Goal: Information Seeking & Learning: Learn about a topic

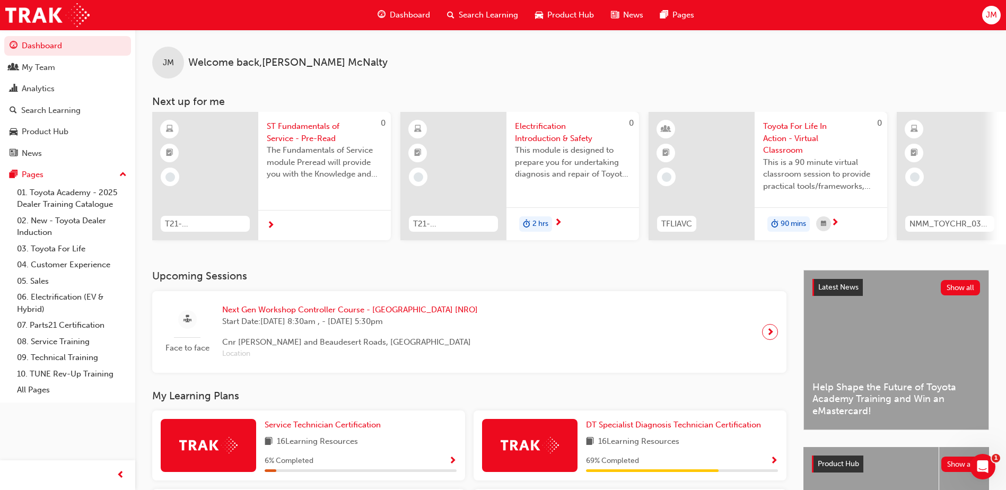
click at [484, 19] on span "Search Learning" at bounding box center [488, 15] width 59 height 12
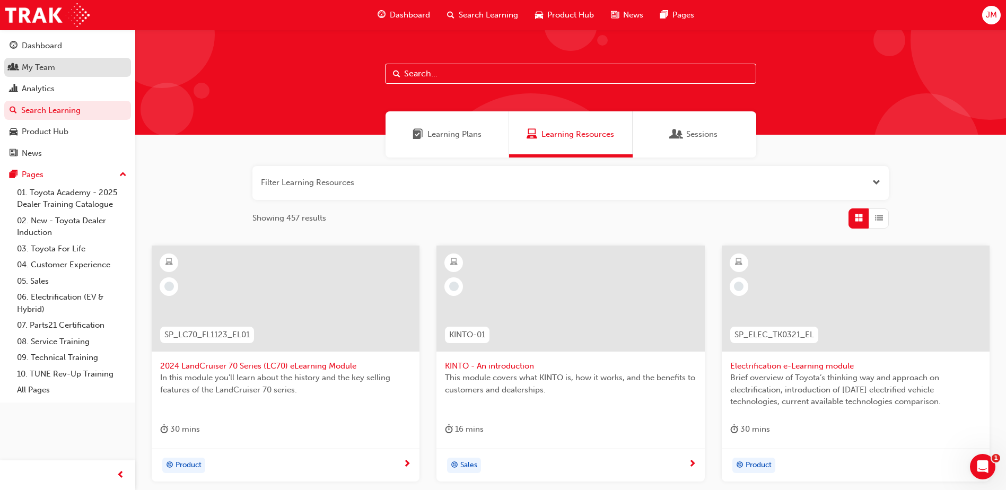
click at [55, 72] on div "My Team" at bounding box center [38, 68] width 33 height 12
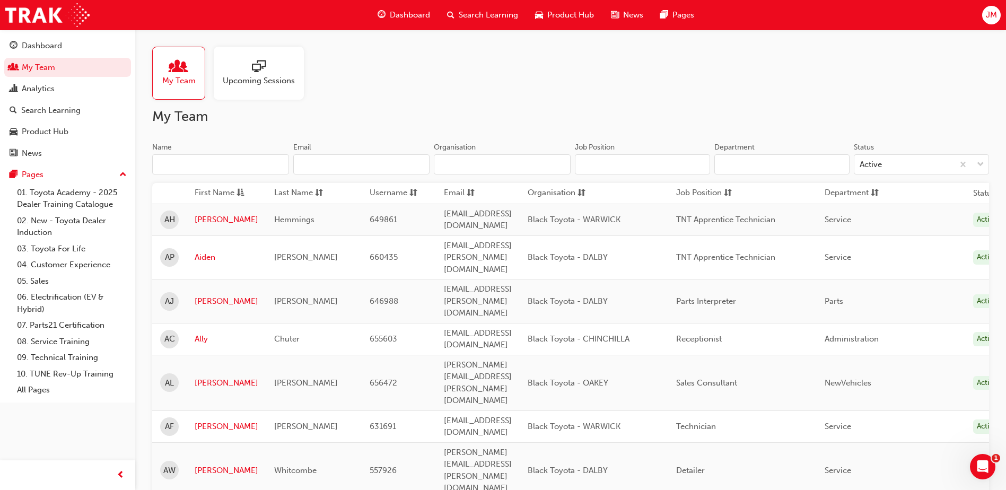
click at [271, 84] on span "Upcoming Sessions" at bounding box center [259, 81] width 72 height 12
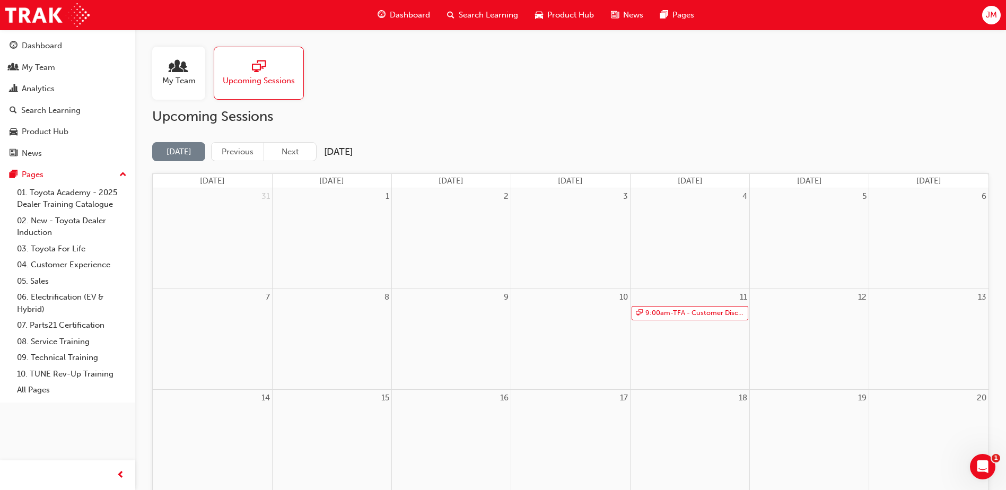
click at [166, 83] on span "My Team" at bounding box center [178, 81] width 33 height 12
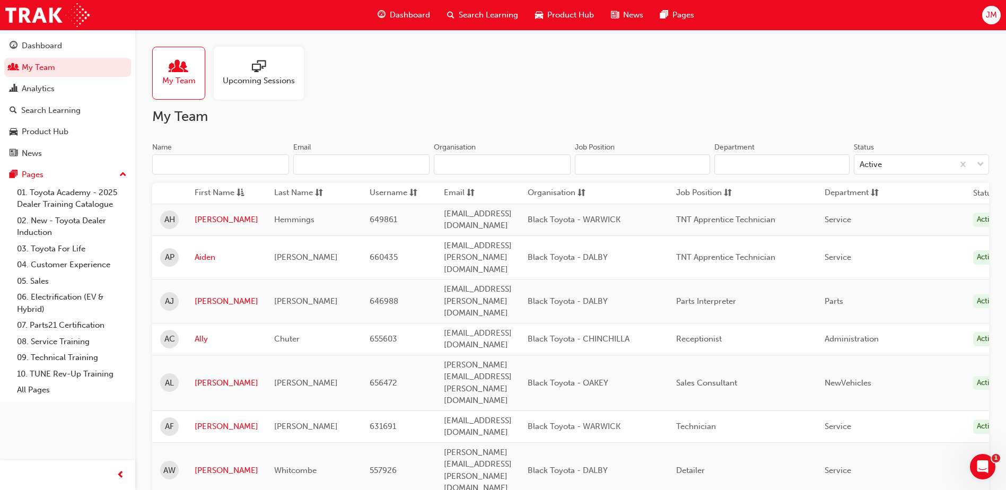
click at [237, 171] on input "Name" at bounding box center [220, 164] width 137 height 20
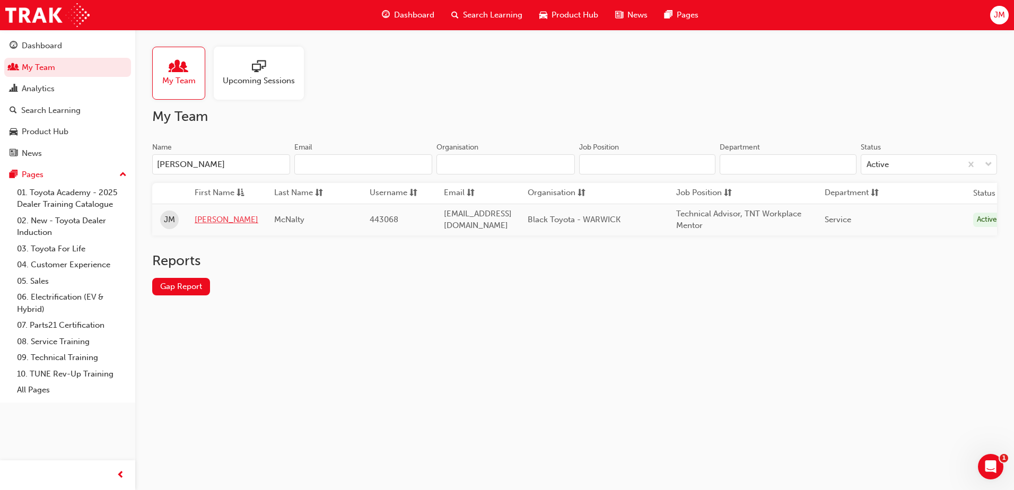
type input "[PERSON_NAME]"
click at [203, 220] on link "[PERSON_NAME]" at bounding box center [227, 220] width 64 height 12
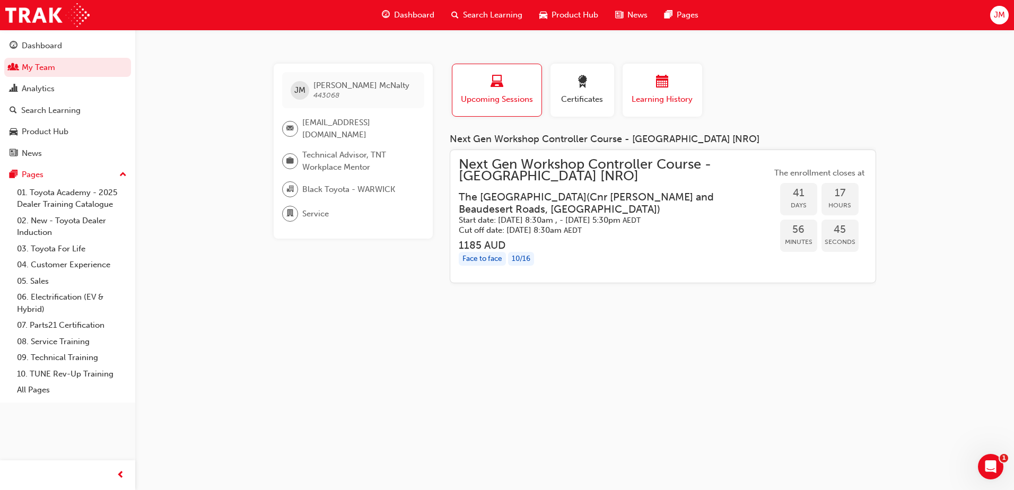
click at [663, 93] on div "Learning History" at bounding box center [663, 90] width 64 height 30
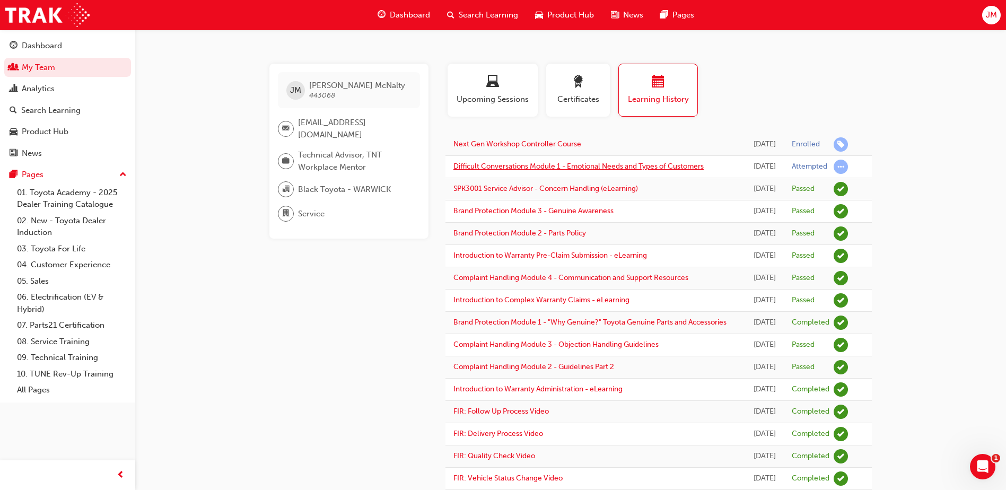
click at [679, 171] on link "Difficult Conversations Module 1 - Emotional Needs and Types of Customers" at bounding box center [579, 166] width 250 height 9
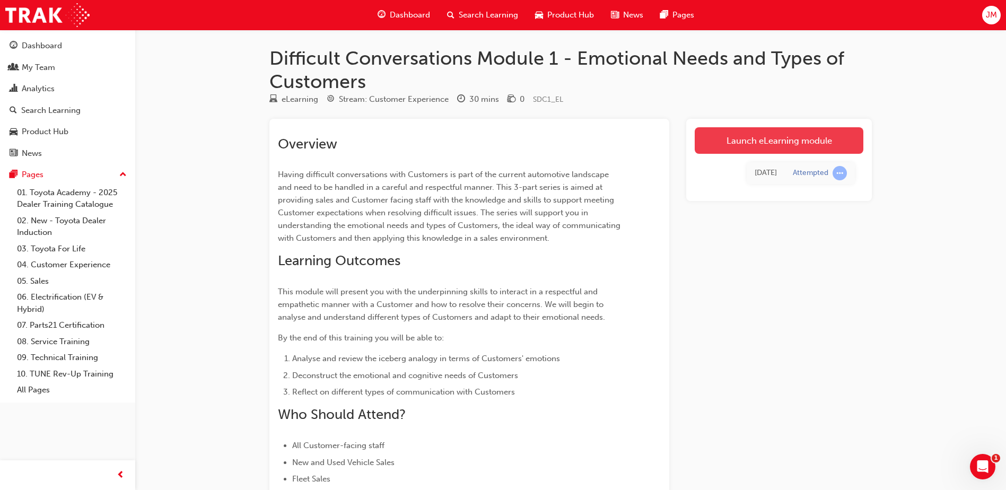
click at [726, 140] on link "Launch eLearning module" at bounding box center [779, 140] width 169 height 27
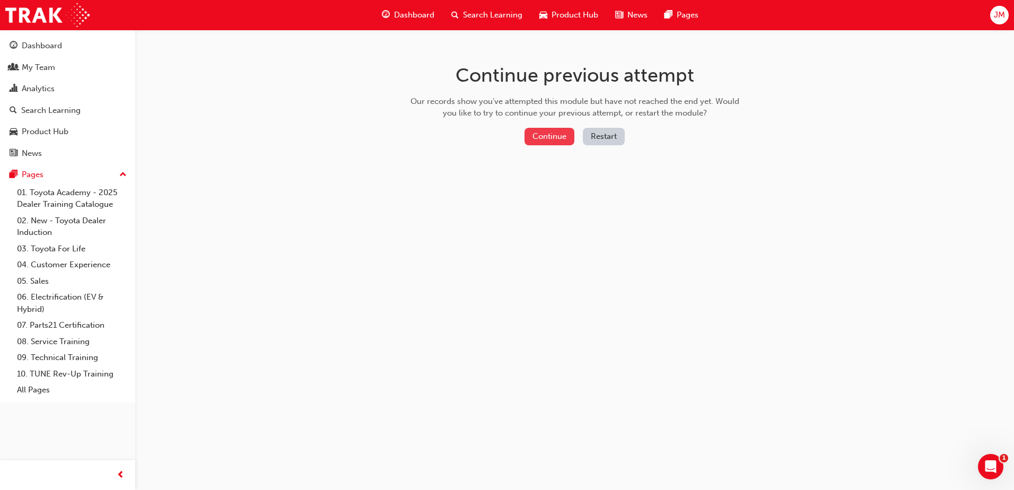
click at [549, 140] on button "Continue" at bounding box center [550, 137] width 50 height 18
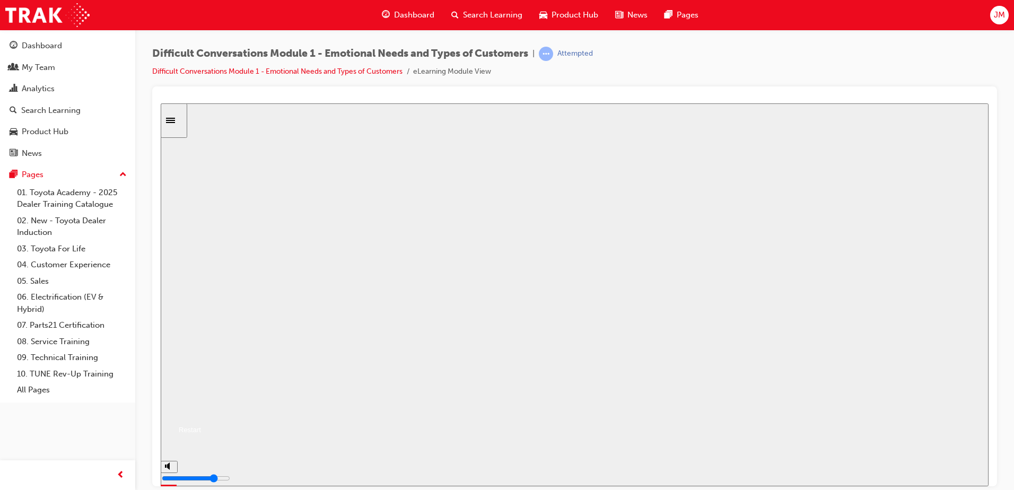
click at [201, 411] on button "Resume" at bounding box center [181, 417] width 40 height 13
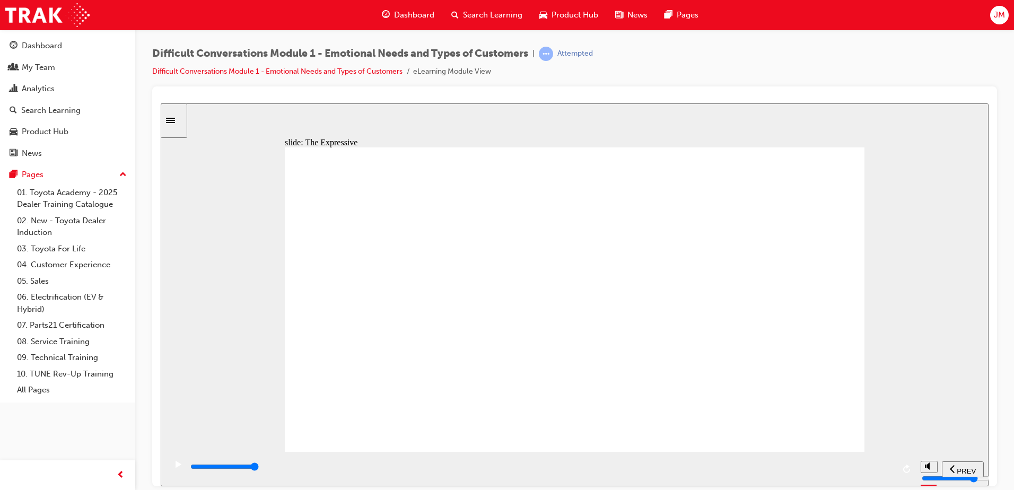
click at [178, 467] on icon "play/pause" at bounding box center [179, 463] width 6 height 7
click at [259, 469] on input "slide progress" at bounding box center [224, 466] width 68 height 8
click at [176, 467] on icon "play/pause" at bounding box center [179, 463] width 6 height 7
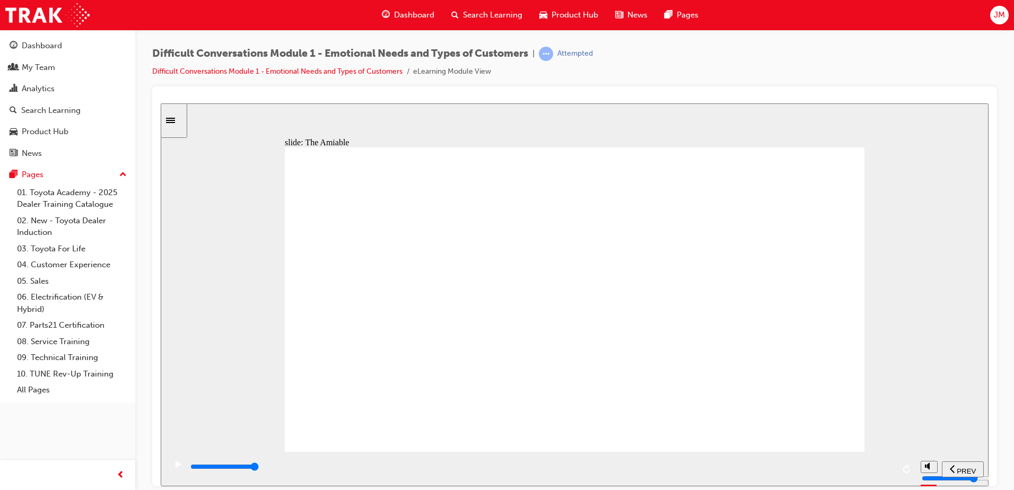
type input "11600"
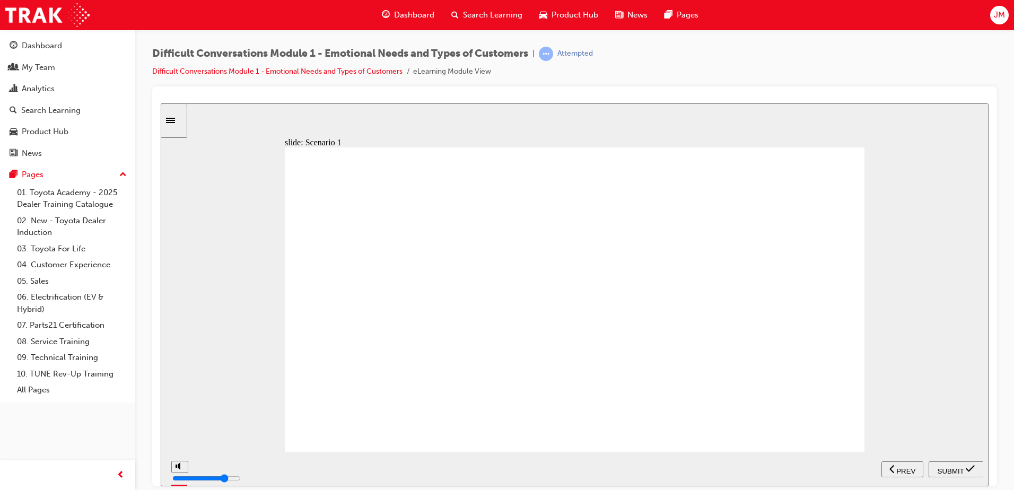
radio input "true"
click at [958, 464] on div "SUBMIT" at bounding box center [956, 469] width 47 height 11
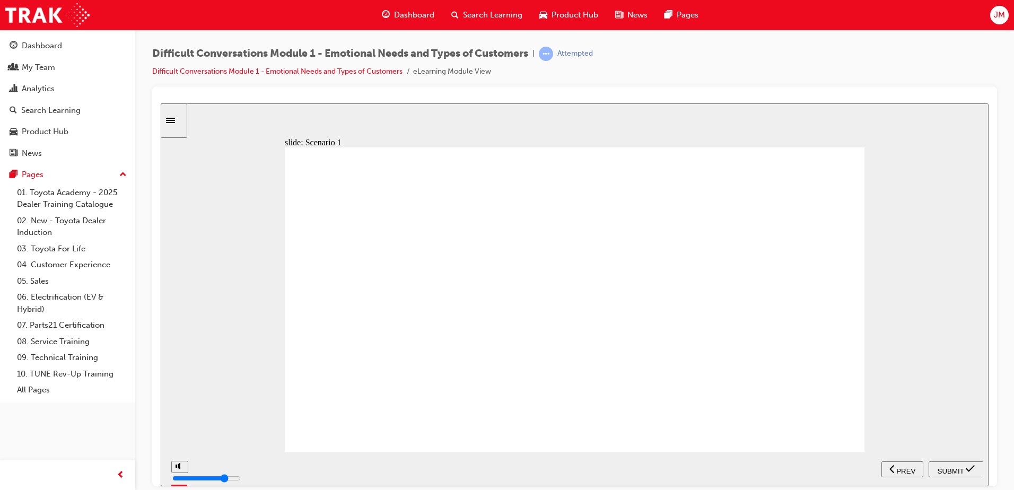
type input "41100"
radio input "true"
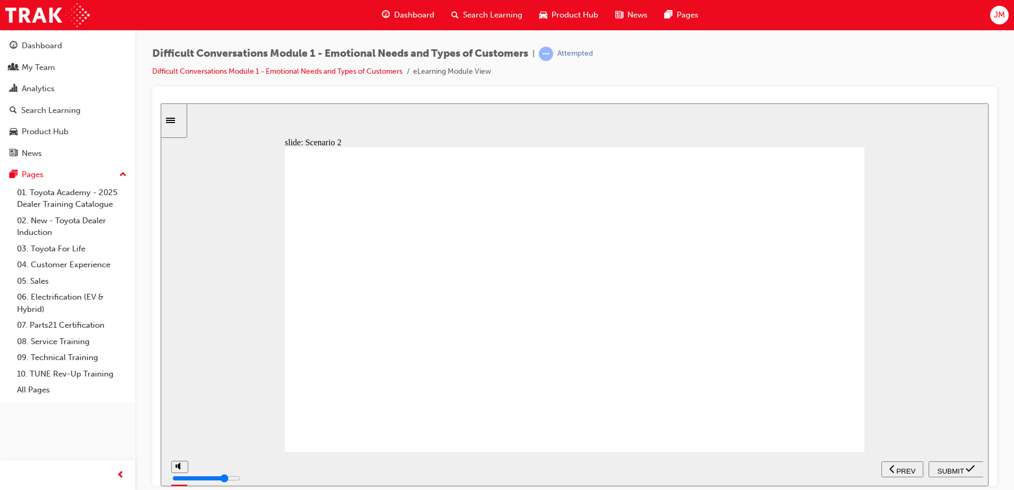
click at [944, 468] on span "SUBMIT" at bounding box center [951, 471] width 27 height 8
click at [964, 464] on div "PREV" at bounding box center [962, 469] width 33 height 11
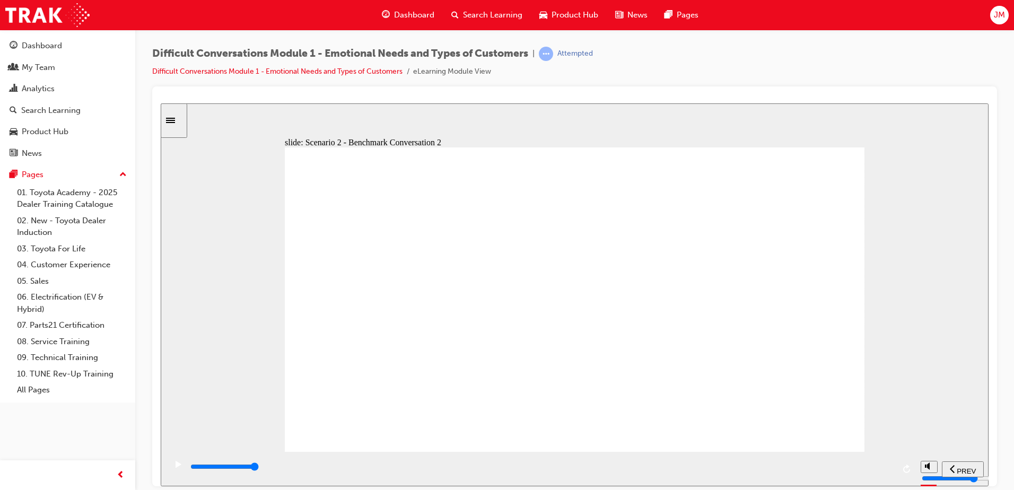
type input "55300"
radio input "true"
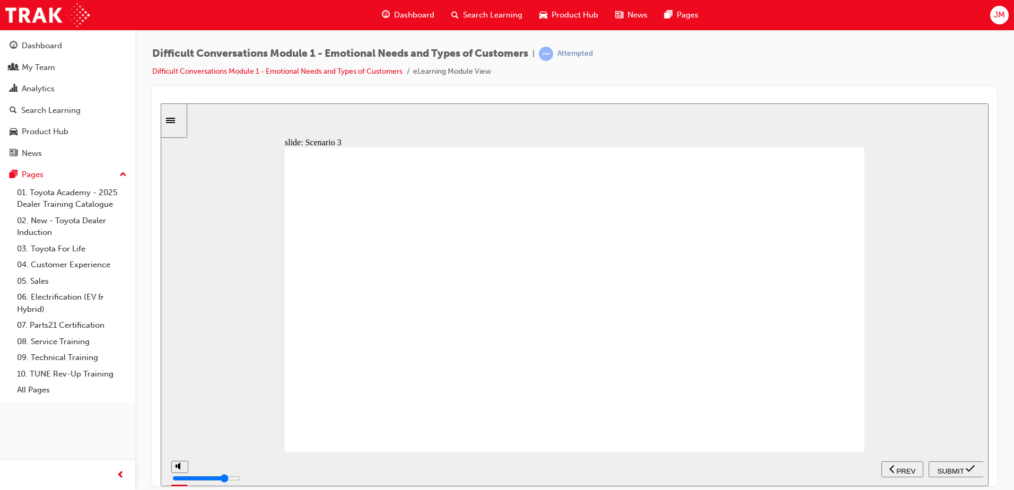
click at [958, 467] on span "SUBMIT" at bounding box center [951, 471] width 27 height 8
type input "42700"
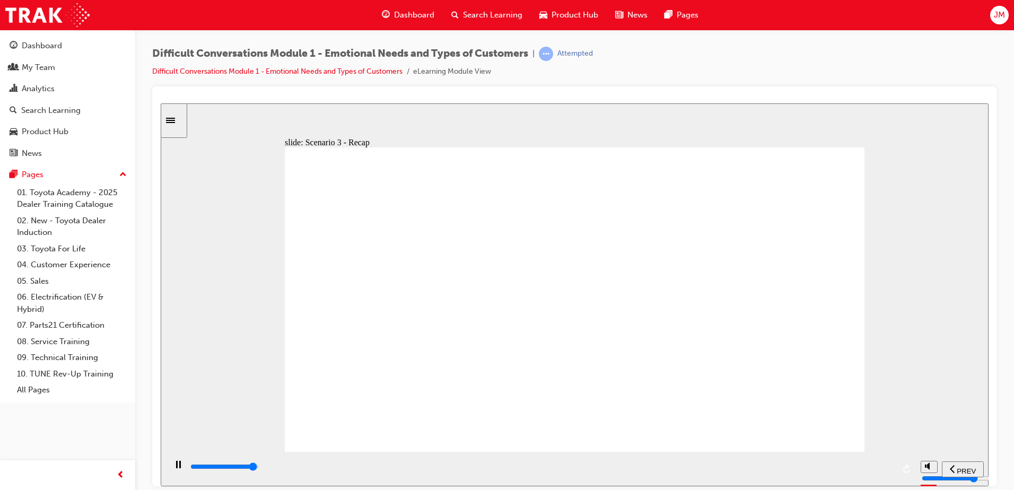
radio input "true"
click at [951, 468] on span "SUBMIT" at bounding box center [951, 471] width 27 height 8
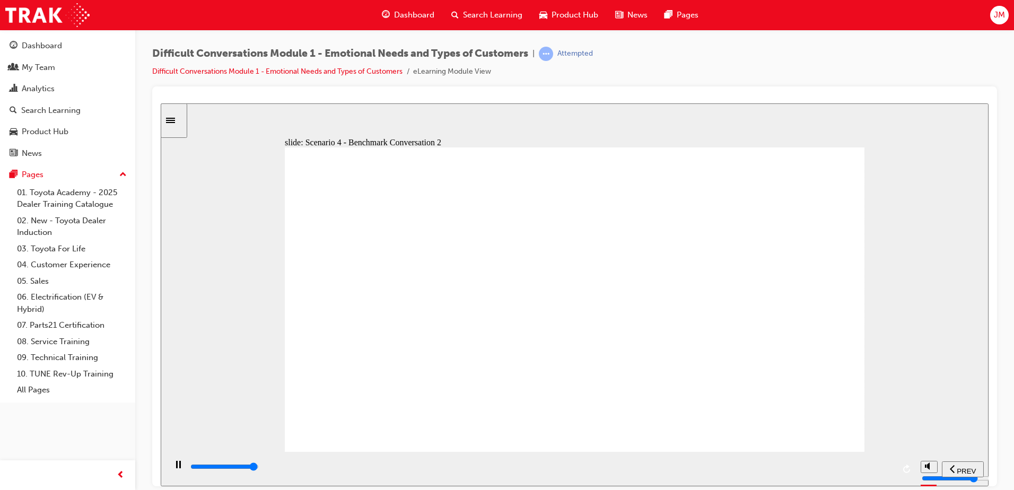
type input "9900"
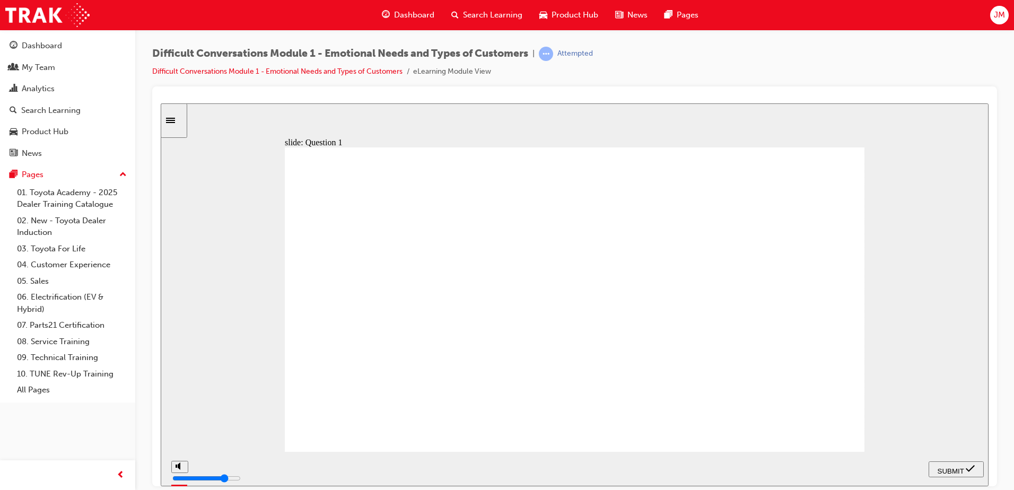
drag, startPoint x: 821, startPoint y: 186, endPoint x: 393, endPoint y: 382, distance: 470.7
drag, startPoint x: 818, startPoint y: 216, endPoint x: 516, endPoint y: 371, distance: 339.7
drag, startPoint x: 817, startPoint y: 249, endPoint x: 603, endPoint y: 373, distance: 247.6
drag, startPoint x: 821, startPoint y: 277, endPoint x: 672, endPoint y: 274, distance: 149.6
drag, startPoint x: 824, startPoint y: 310, endPoint x: 694, endPoint y: 381, distance: 148.1
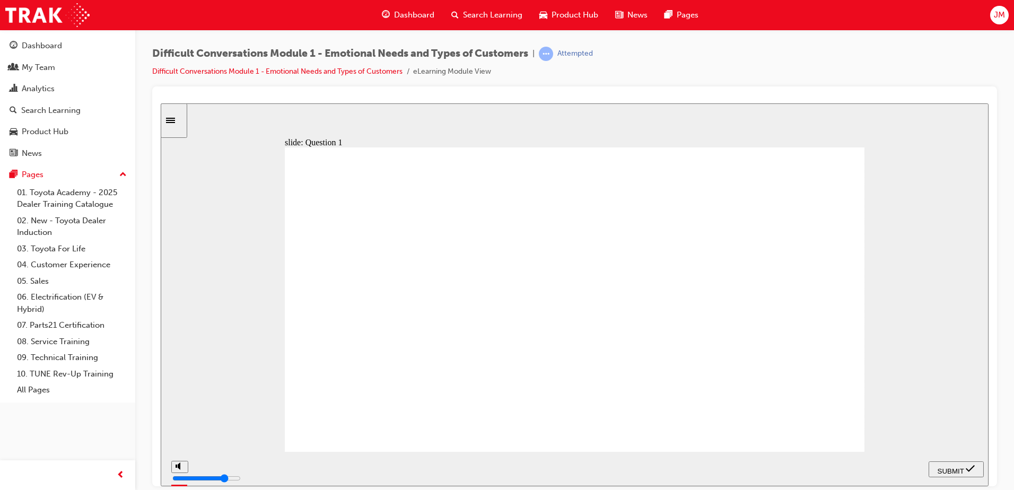
drag, startPoint x: 817, startPoint y: 338, endPoint x: 423, endPoint y: 390, distance: 397.5
drag, startPoint x: 811, startPoint y: 364, endPoint x: 577, endPoint y: 395, distance: 235.9
drag, startPoint x: 828, startPoint y: 402, endPoint x: 598, endPoint y: 394, distance: 229.8
drag, startPoint x: 834, startPoint y: 429, endPoint x: 667, endPoint y: 287, distance: 218.6
drag, startPoint x: 352, startPoint y: 395, endPoint x: 596, endPoint y: 282, distance: 269.4
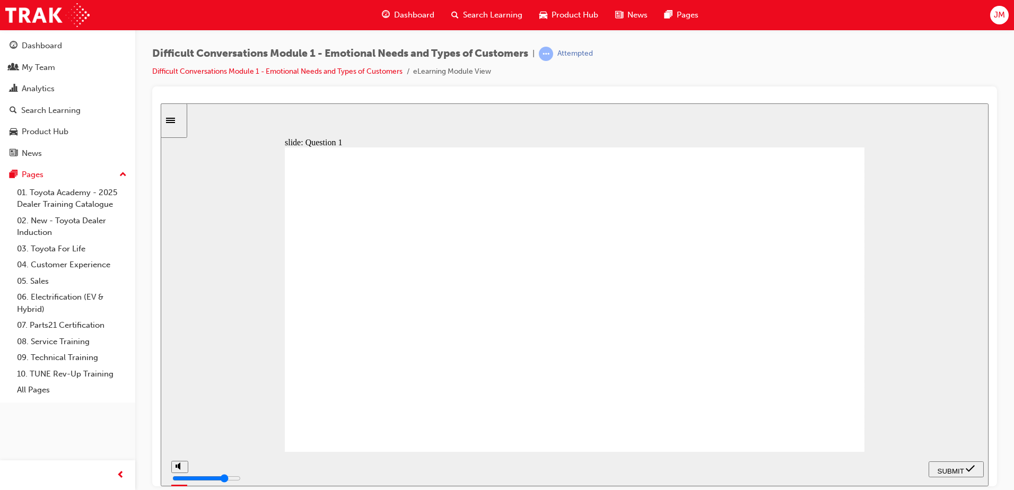
drag, startPoint x: 596, startPoint y: 269, endPoint x: 623, endPoint y: 401, distance: 134.7
click at [952, 467] on span "SUBMIT" at bounding box center [951, 471] width 27 height 8
checkbox input "true"
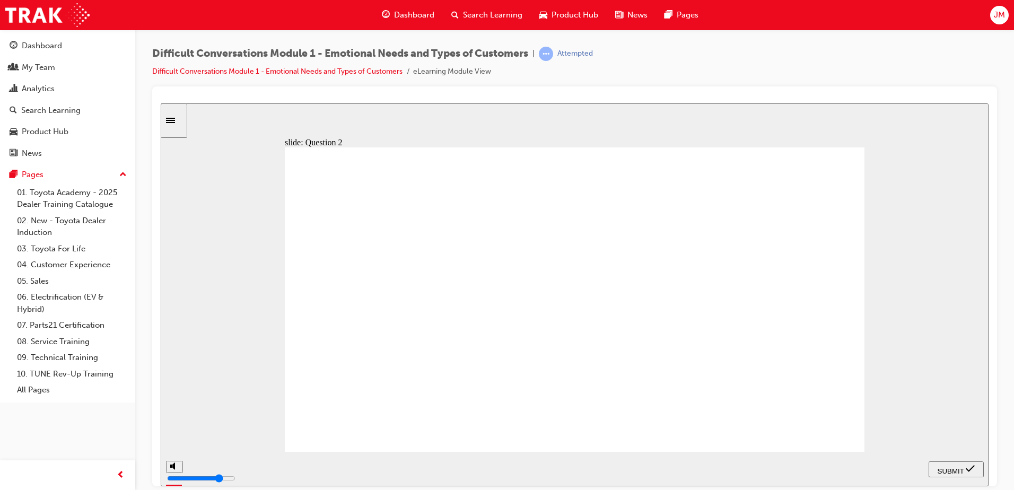
checkbox input "true"
click at [957, 473] on div "SUBMIT" at bounding box center [956, 469] width 47 height 11
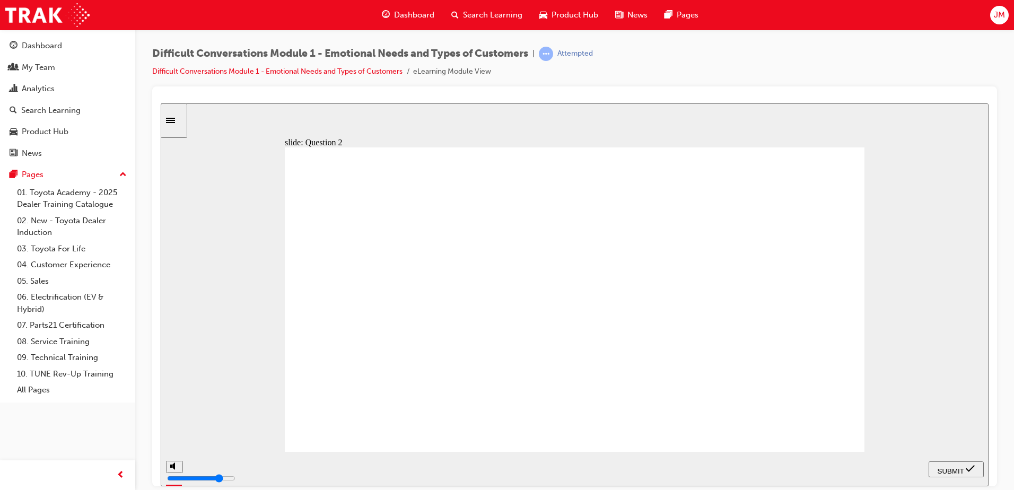
checkbox input "true"
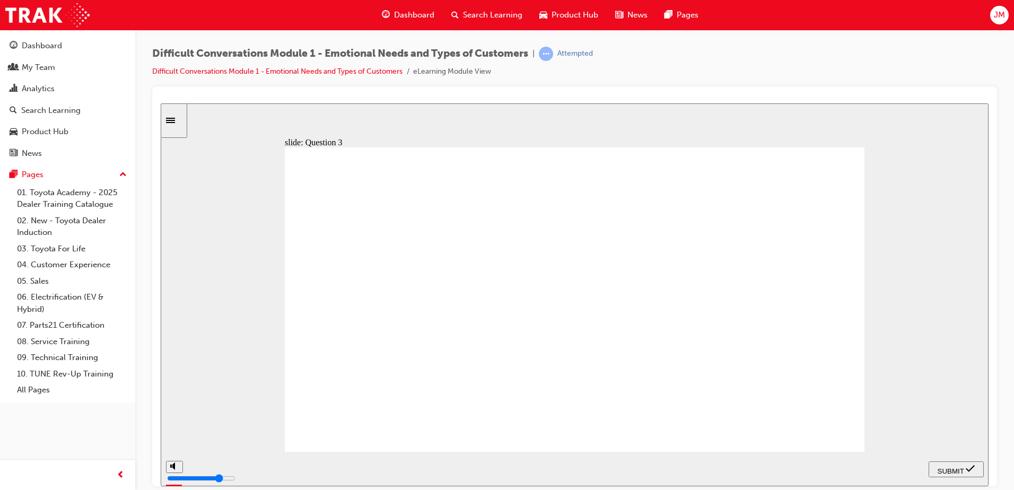
checkbox input "true"
click at [948, 470] on span "SUBMIT" at bounding box center [951, 471] width 27 height 8
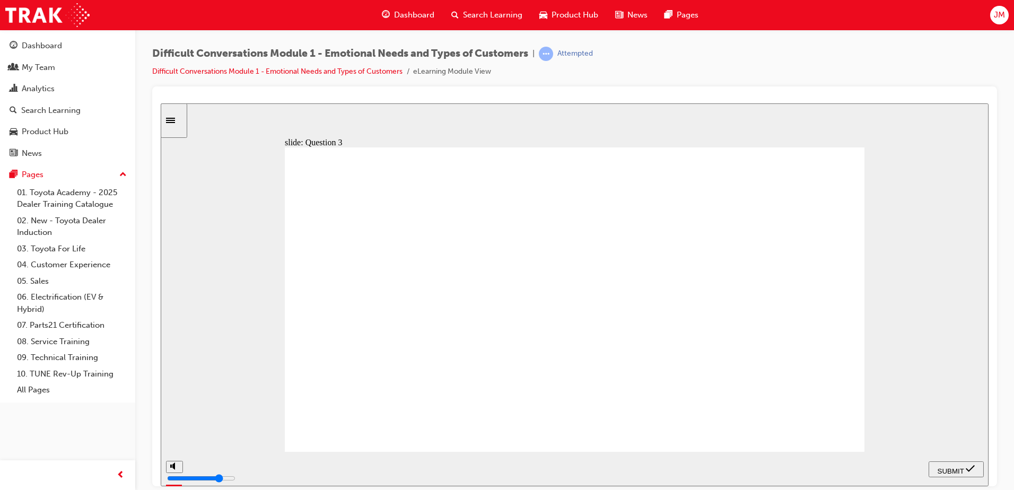
checkbox input "true"
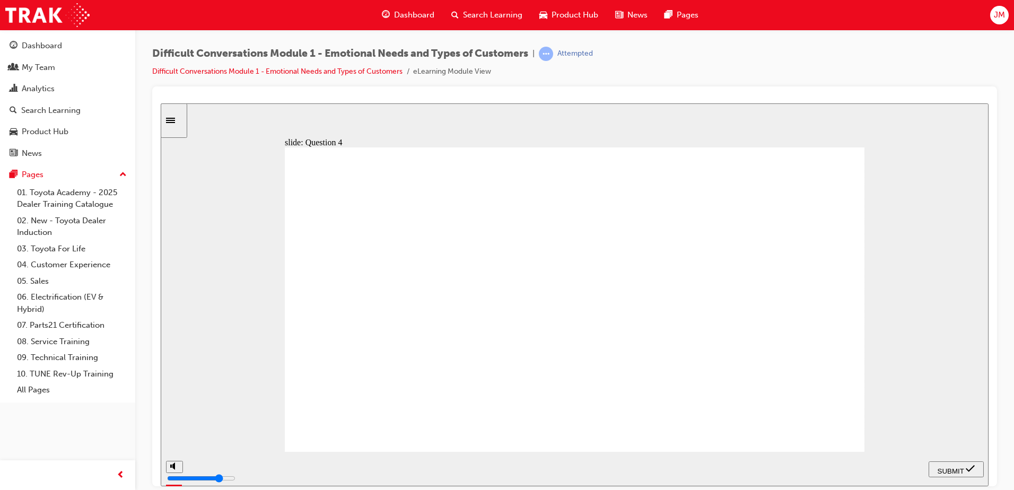
checkbox input "true"
click at [963, 469] on span "SUBMIT" at bounding box center [951, 471] width 27 height 8
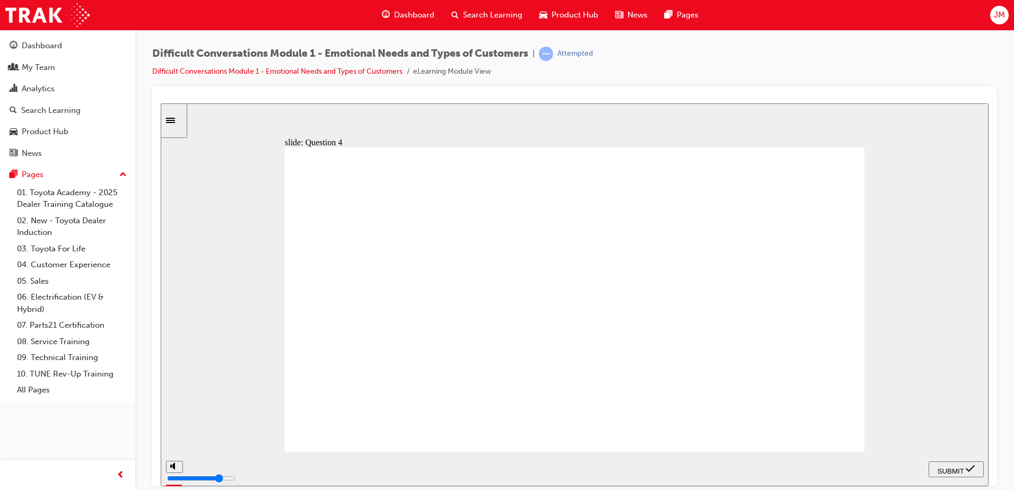
checkbox input "true"
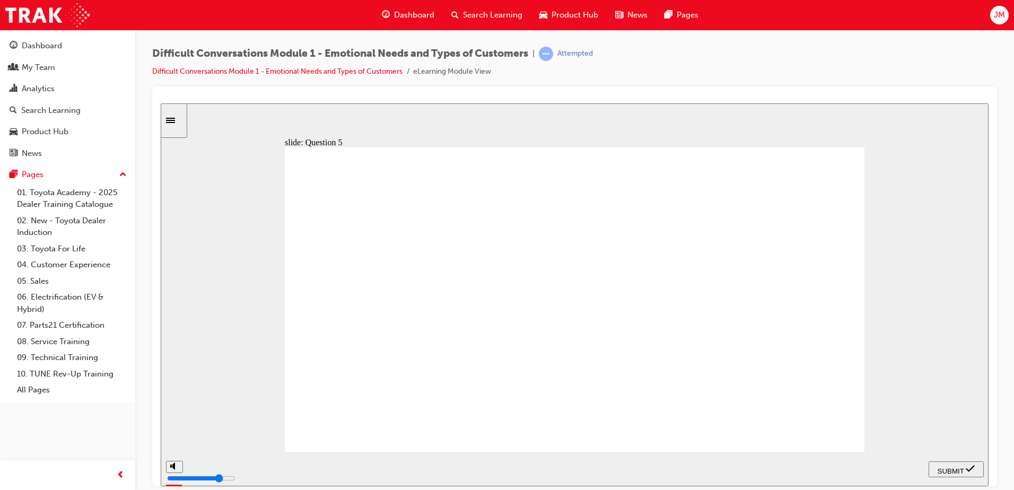
checkbox input "true"
click at [947, 467] on span "SUBMIT" at bounding box center [951, 471] width 27 height 8
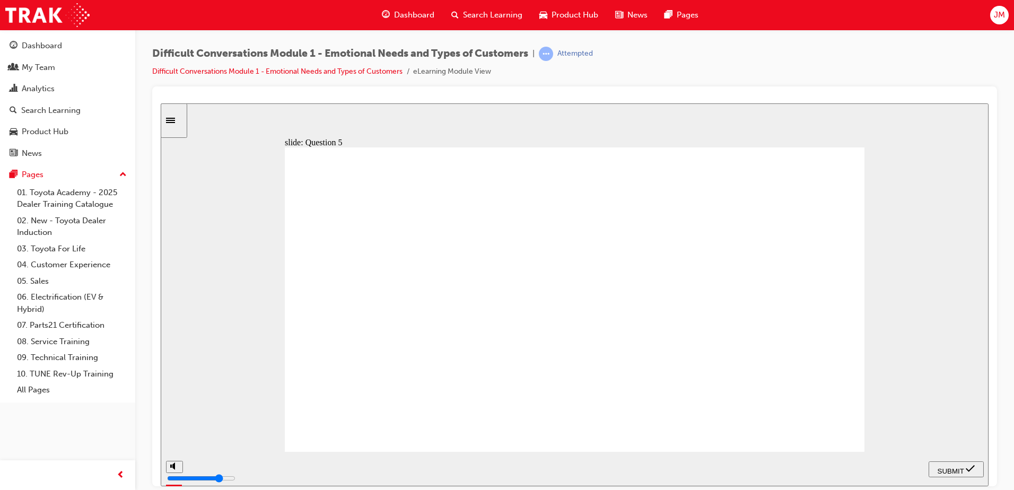
checkbox input "true"
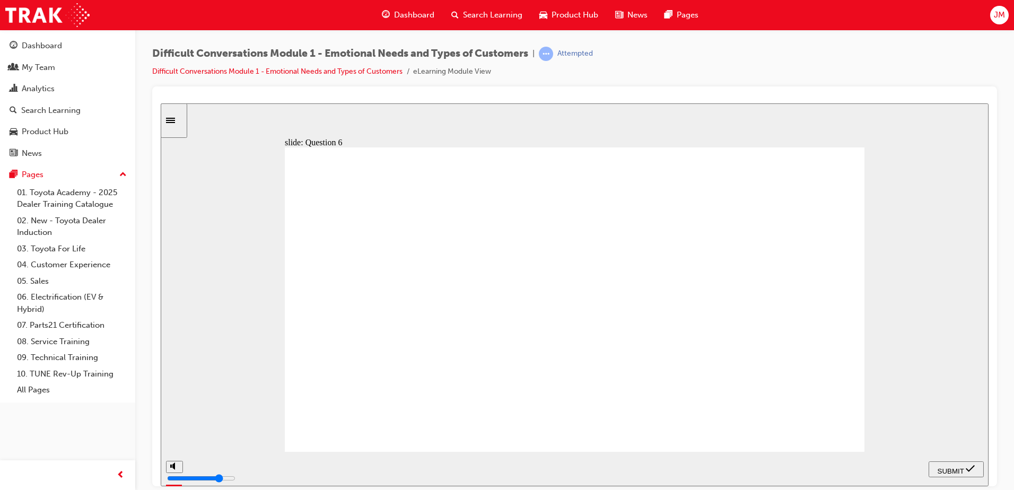
checkbox input "true"
click at [966, 468] on div "SUBMIT" at bounding box center [956, 469] width 47 height 11
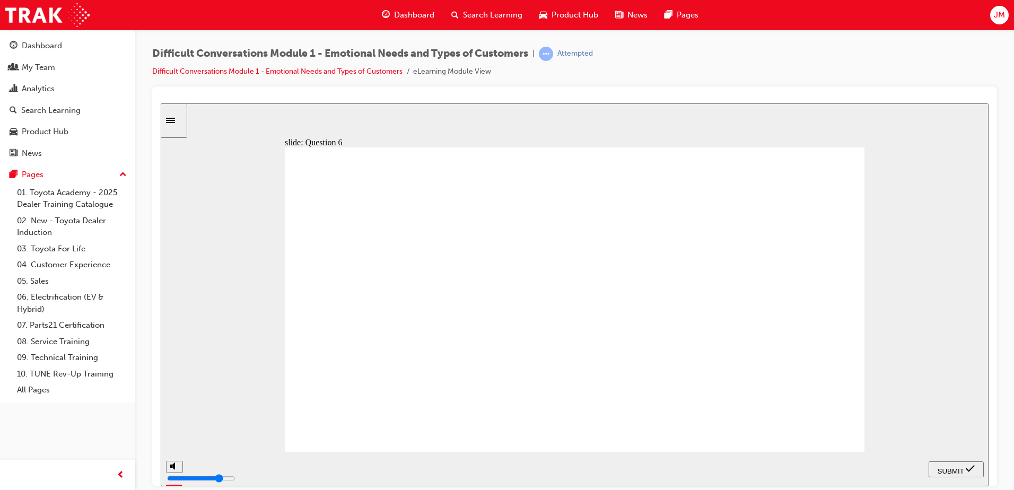
checkbox input "true"
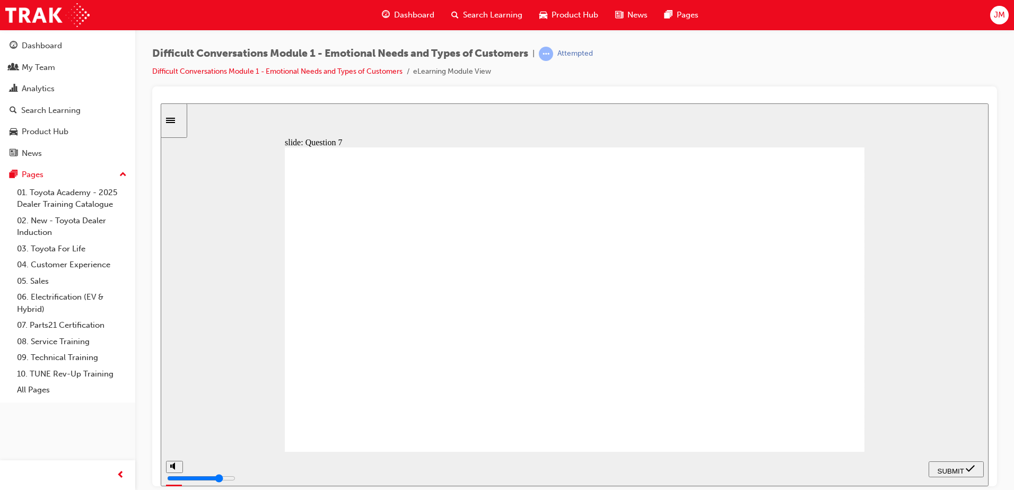
checkbox input "true"
click at [962, 469] on span "SUBMIT" at bounding box center [951, 471] width 27 height 8
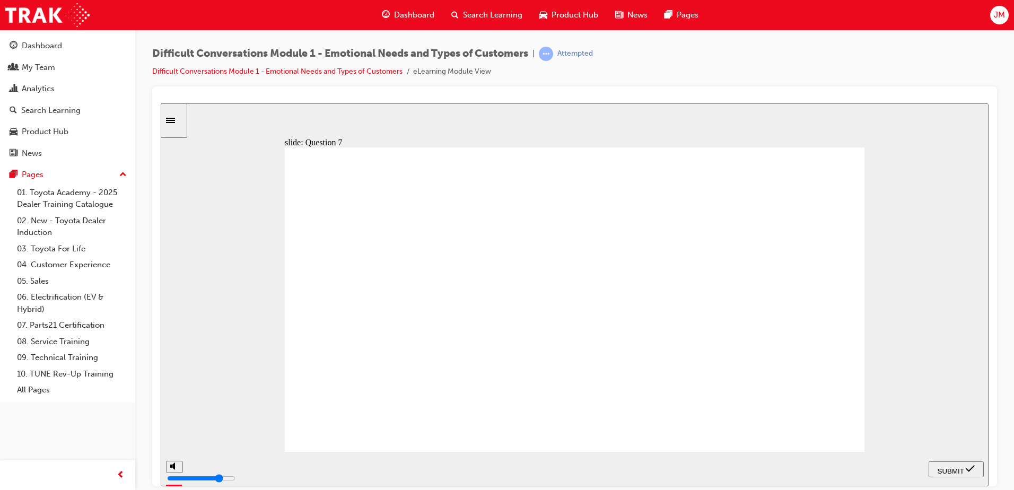
checkbox input "true"
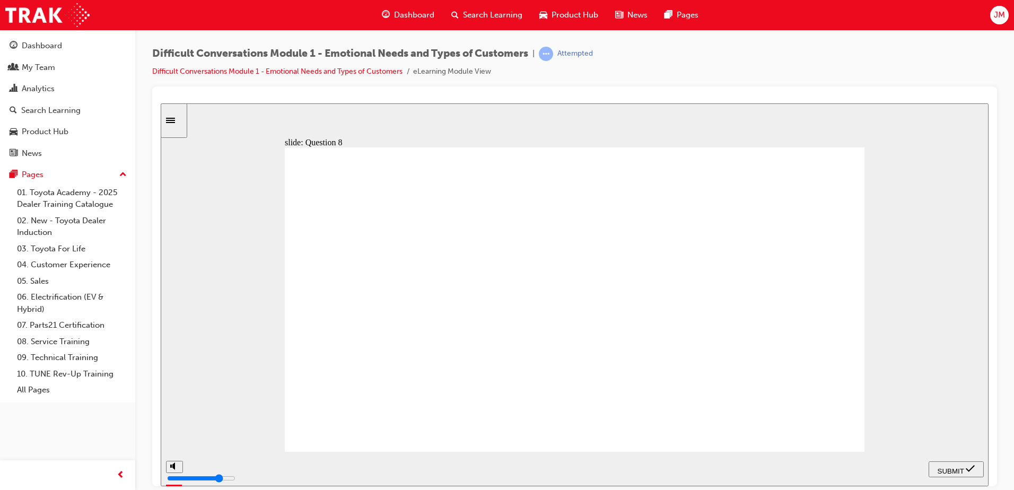
checkbox input "false"
checkbox input "true"
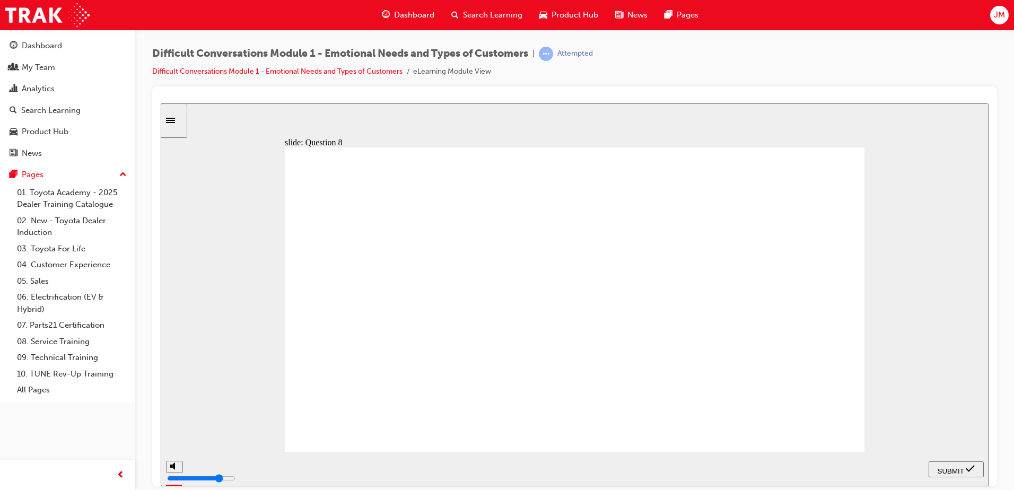
checkbox input "true"
click at [954, 467] on span "SUBMIT" at bounding box center [951, 471] width 27 height 8
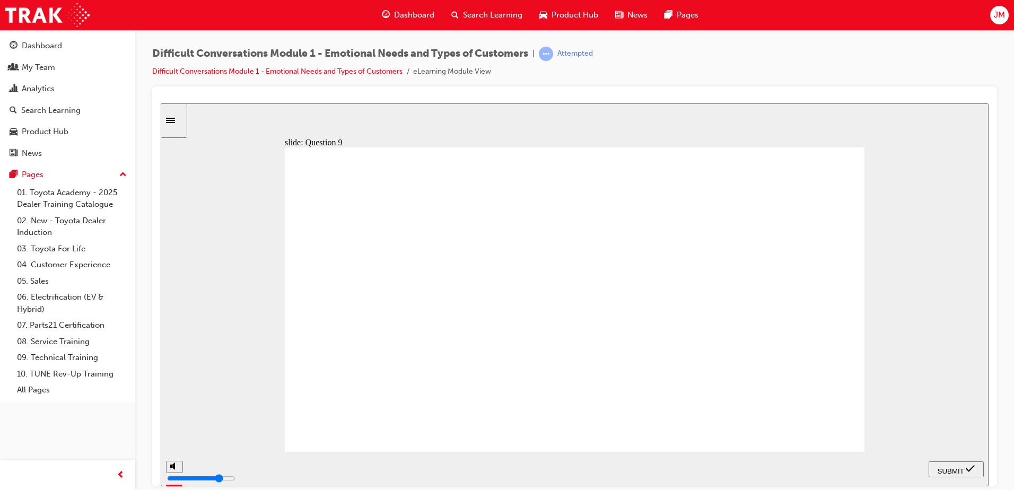
radio input "true"
click at [954, 467] on span "SUBMIT" at bounding box center [951, 471] width 27 height 8
radio input "true"
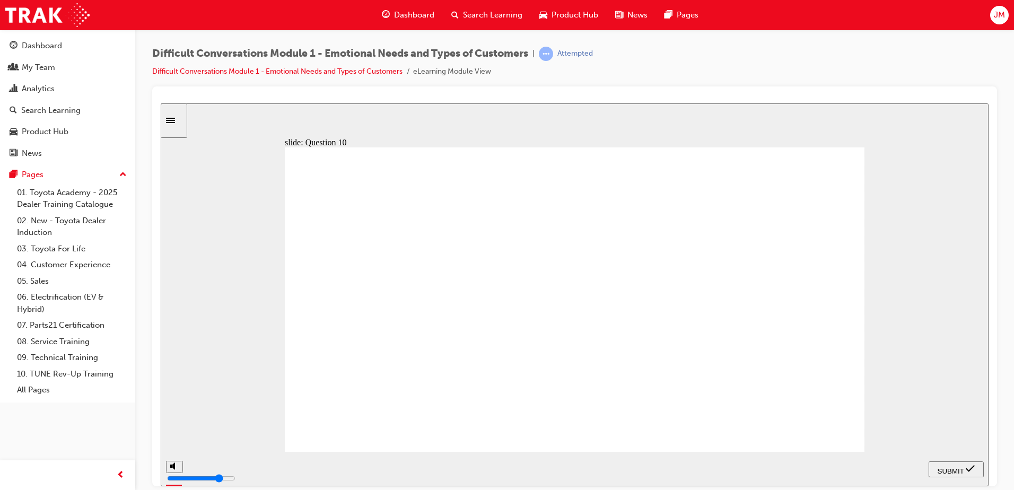
click at [954, 464] on div "SUBMIT" at bounding box center [956, 469] width 47 height 11
radio input "true"
click at [946, 467] on span "SUBMIT" at bounding box center [951, 471] width 27 height 8
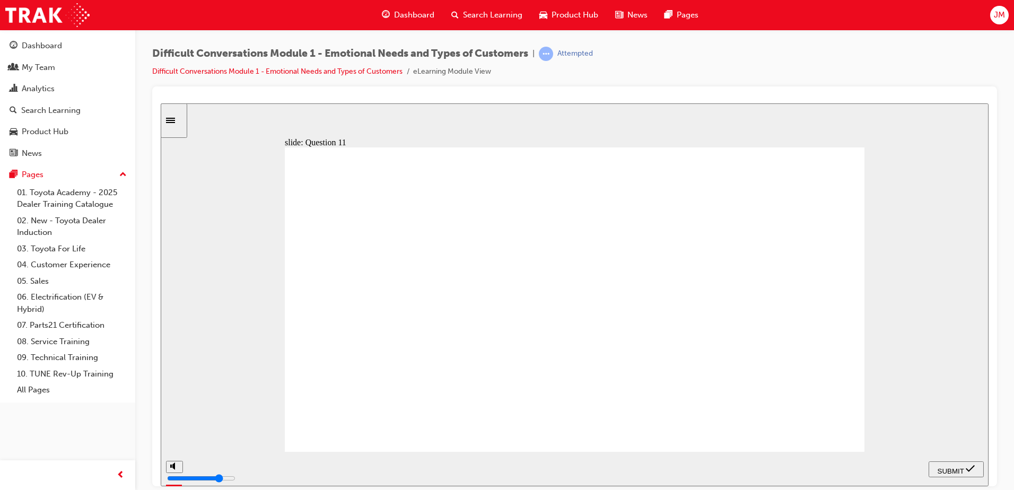
radio input "true"
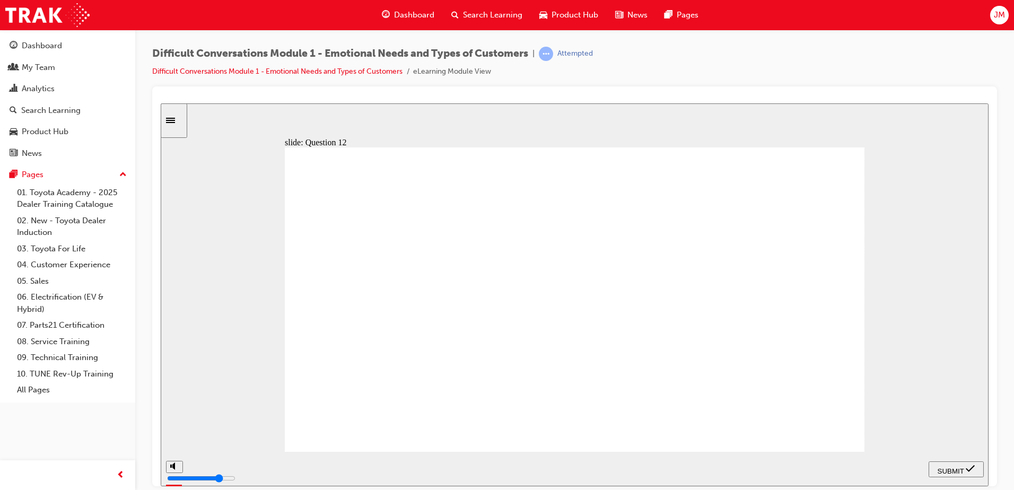
click at [970, 472] on icon "submit" at bounding box center [970, 469] width 9 height 10
click at [963, 467] on span "NEXT" at bounding box center [958, 471] width 19 height 8
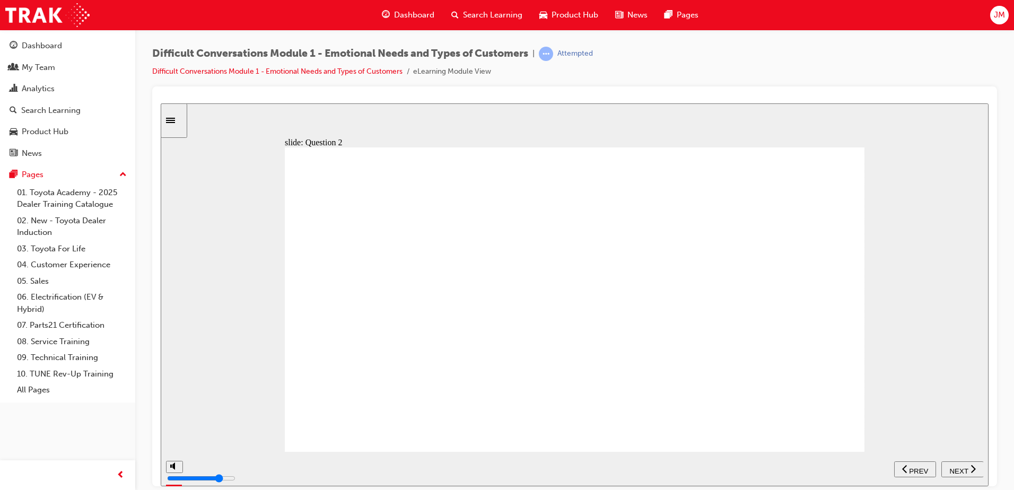
click at [905, 465] on icon "previous" at bounding box center [904, 469] width 5 height 10
click at [965, 473] on div "NEXT" at bounding box center [963, 469] width 34 height 11
click at [965, 471] on span "NEXT" at bounding box center [958, 471] width 19 height 8
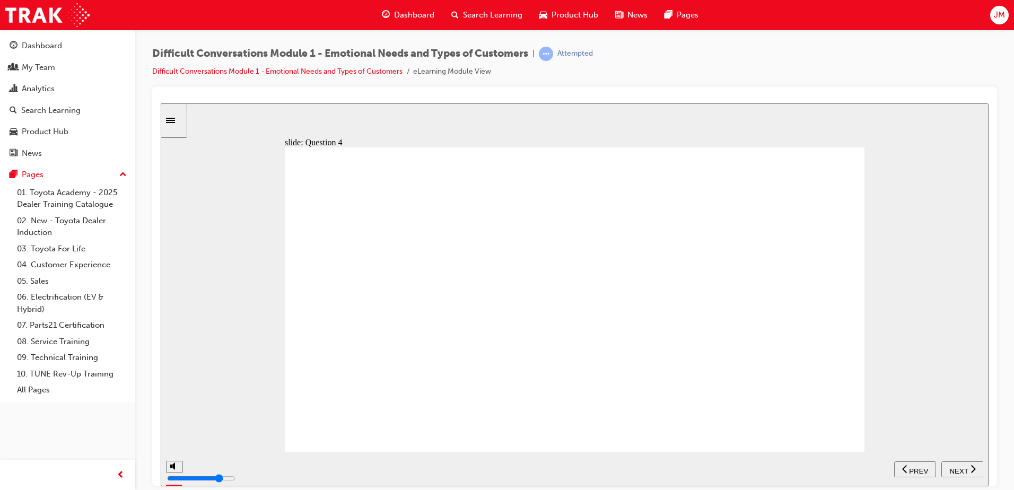
click at [967, 471] on span "NEXT" at bounding box center [958, 471] width 19 height 8
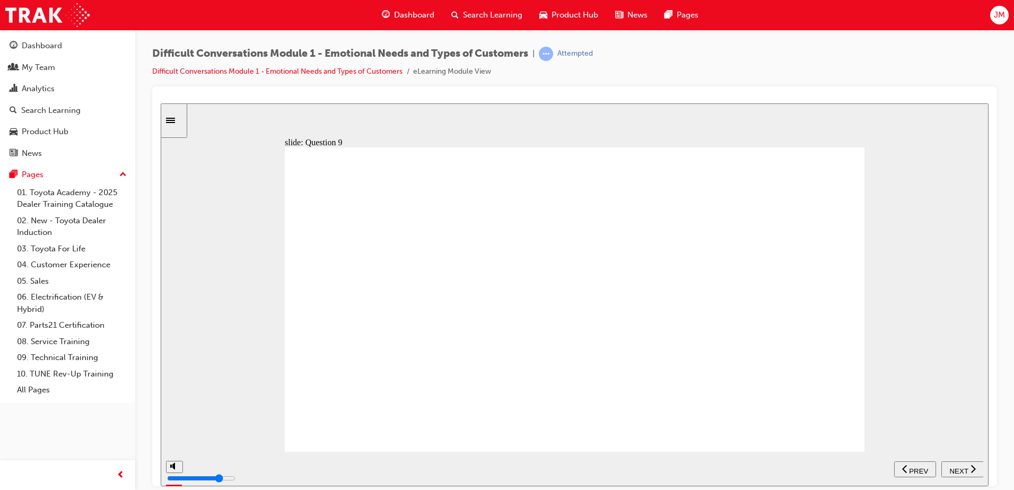
click at [967, 471] on span "NEXT" at bounding box center [958, 471] width 19 height 8
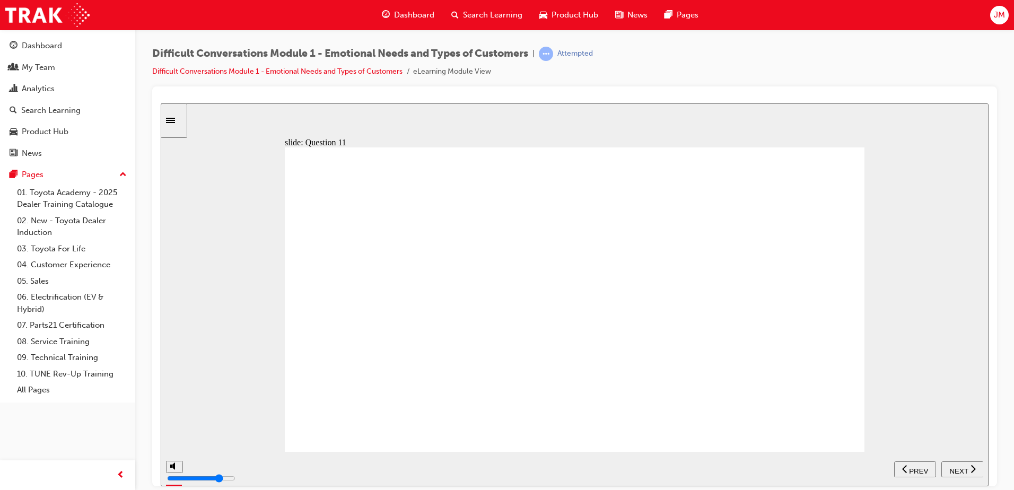
click at [954, 467] on span "NEXT" at bounding box center [958, 471] width 19 height 8
click at [954, 467] on icon "previous" at bounding box center [952, 469] width 5 height 10
click at [909, 467] on span "PREV" at bounding box center [918, 471] width 19 height 8
click at [963, 468] on span "NEXT" at bounding box center [958, 471] width 19 height 8
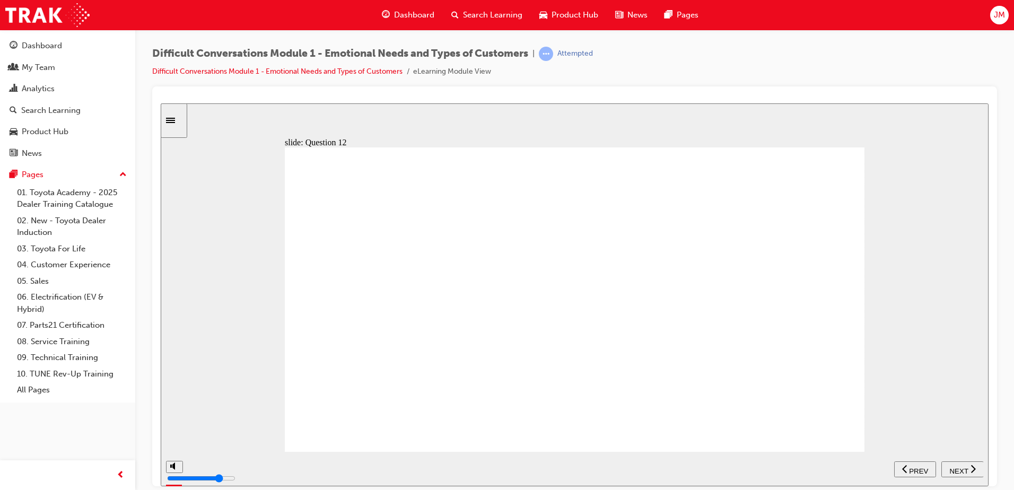
click at [963, 468] on span "NEXT" at bounding box center [958, 471] width 19 height 8
type input "4000"
click at [553, 49] on span "learningRecordVerb_COMPLETE-icon" at bounding box center [546, 54] width 14 height 14
click at [580, 53] on div "Completed" at bounding box center [576, 54] width 38 height 10
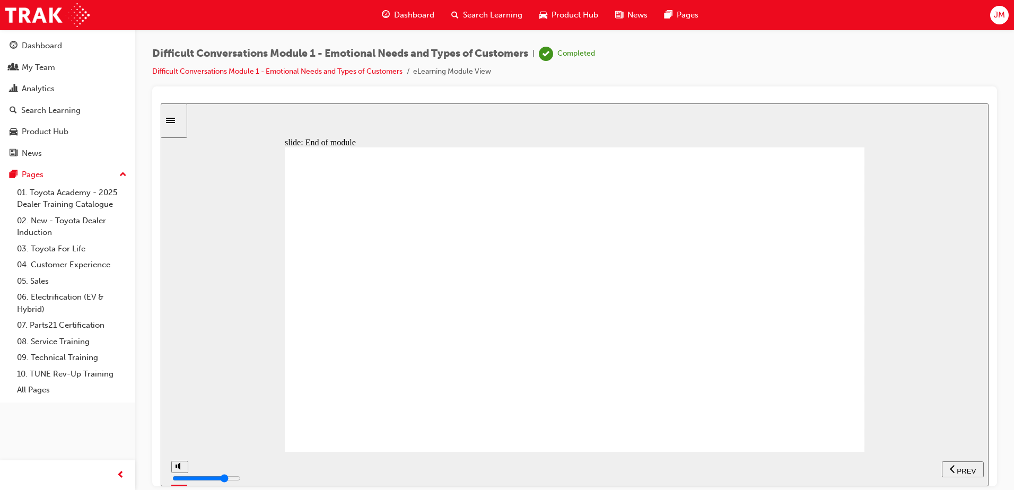
click at [440, 65] on ul "Difficult Conversations Module 1 - Emotional Needs and Types of Customers eLear…" at bounding box center [373, 71] width 443 height 13
click at [361, 74] on link "Difficult Conversations Module 1 - Emotional Needs and Types of Customers" at bounding box center [277, 71] width 250 height 9
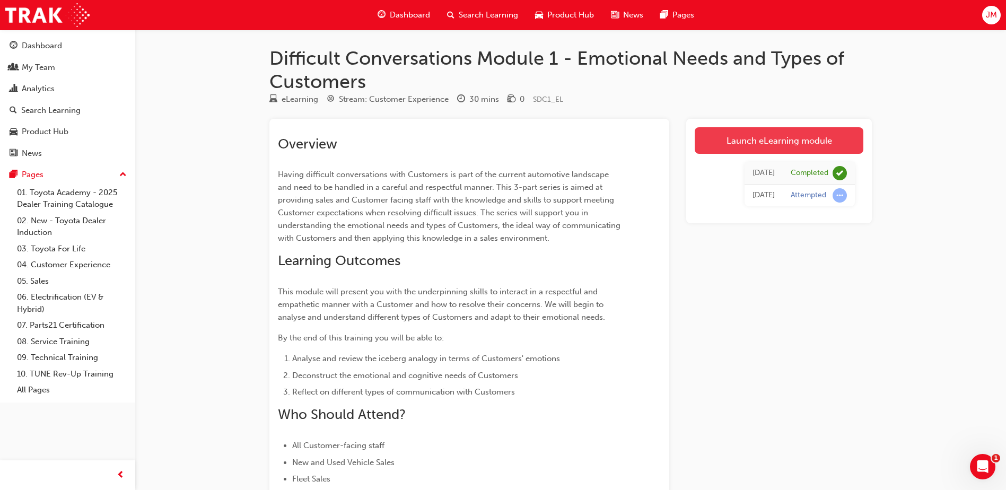
click at [759, 139] on link "Launch eLearning module" at bounding box center [779, 140] width 169 height 27
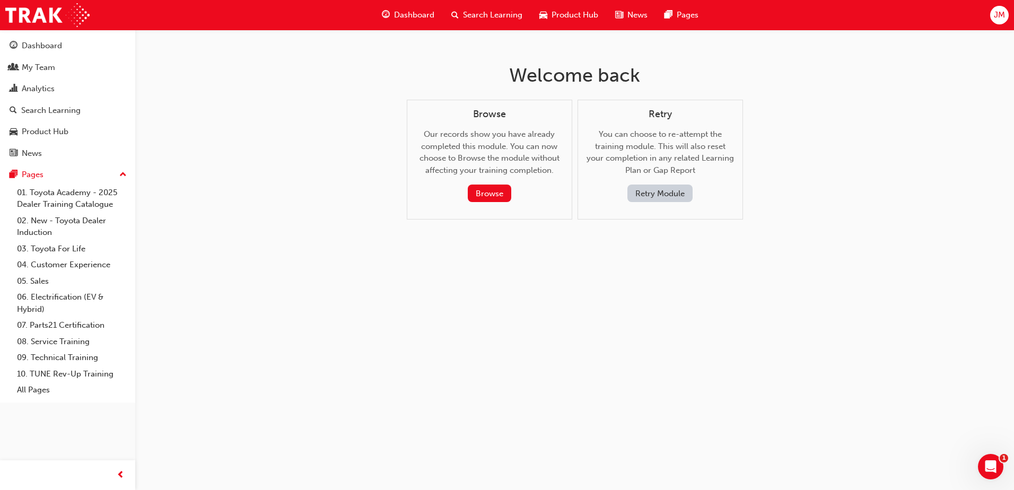
click at [645, 191] on button "Retry Module" at bounding box center [659, 194] width 65 height 18
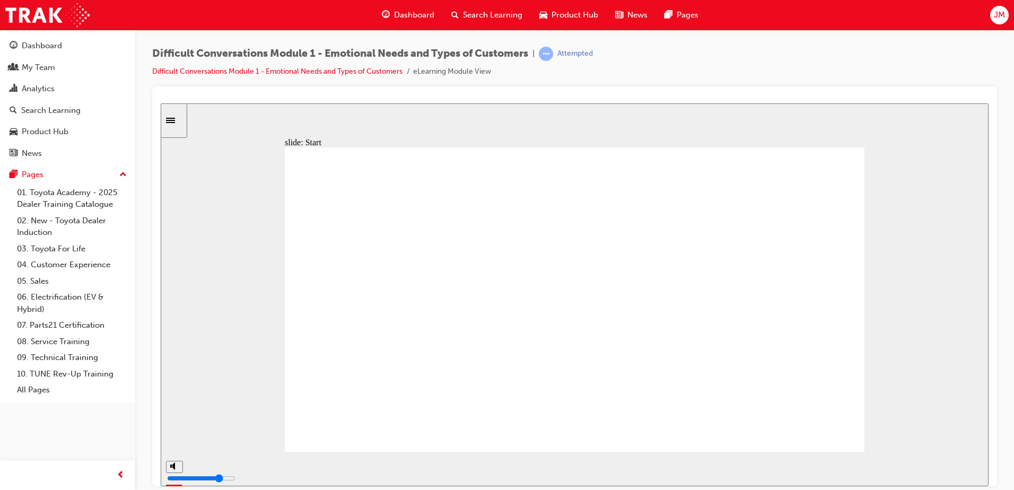
drag, startPoint x: 490, startPoint y: 378, endPoint x: 524, endPoint y: 367, distance: 35.9
click at [259, 468] on input "slide progress" at bounding box center [224, 466] width 68 height 8
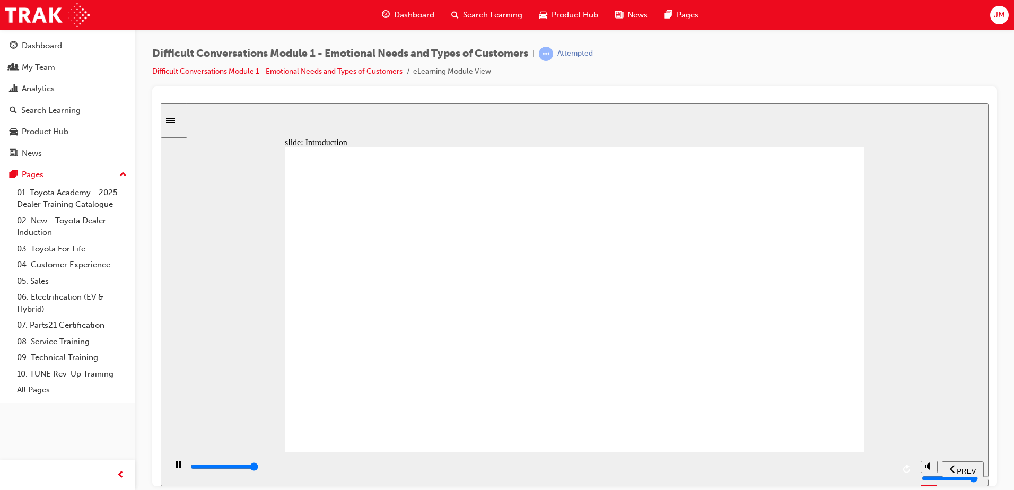
click at [888, 469] on div "playback controls" at bounding box center [541, 467] width 705 height 12
click at [259, 468] on input "slide progress" at bounding box center [224, 466] width 68 height 8
click at [259, 469] on input "slide progress" at bounding box center [224, 466] width 68 height 8
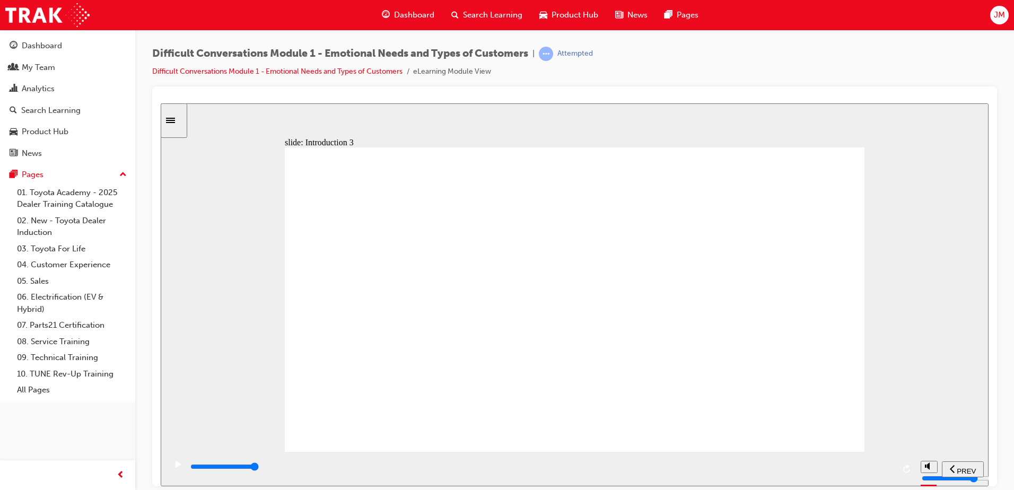
click at [259, 467] on input "slide progress" at bounding box center [224, 466] width 68 height 8
click at [884, 466] on div "playback controls" at bounding box center [541, 467] width 705 height 12
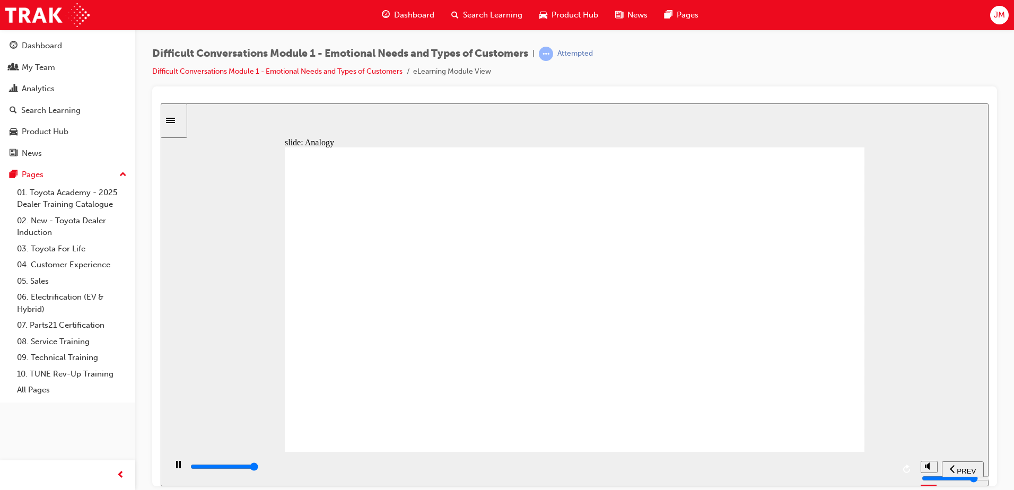
click at [259, 468] on input "slide progress" at bounding box center [224, 466] width 68 height 8
click at [885, 470] on div "playback controls" at bounding box center [541, 467] width 705 height 12
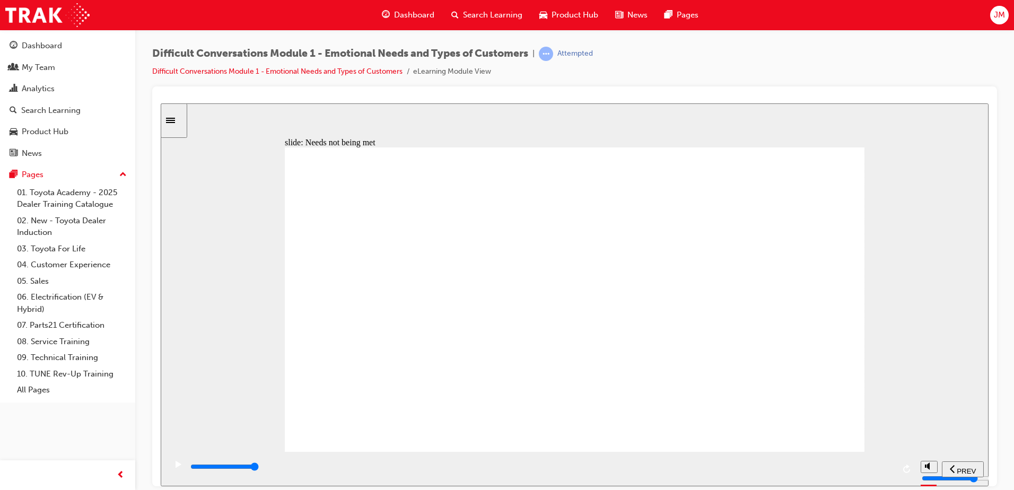
click at [878, 471] on div "playback controls" at bounding box center [541, 467] width 705 height 12
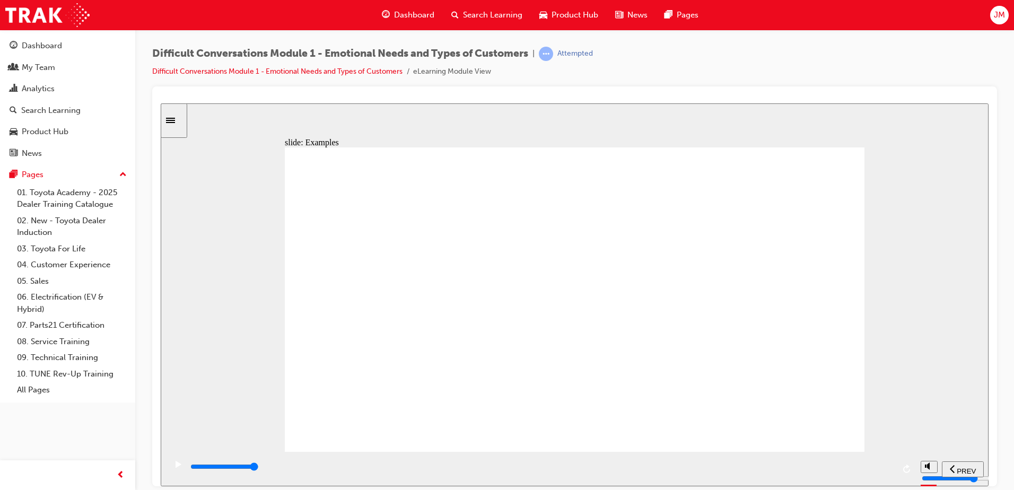
click at [887, 470] on div "playback controls" at bounding box center [541, 467] width 705 height 12
click at [177, 467] on icon "play/pause" at bounding box center [179, 463] width 6 height 7
click at [259, 469] on input "slide progress" at bounding box center [224, 466] width 68 height 8
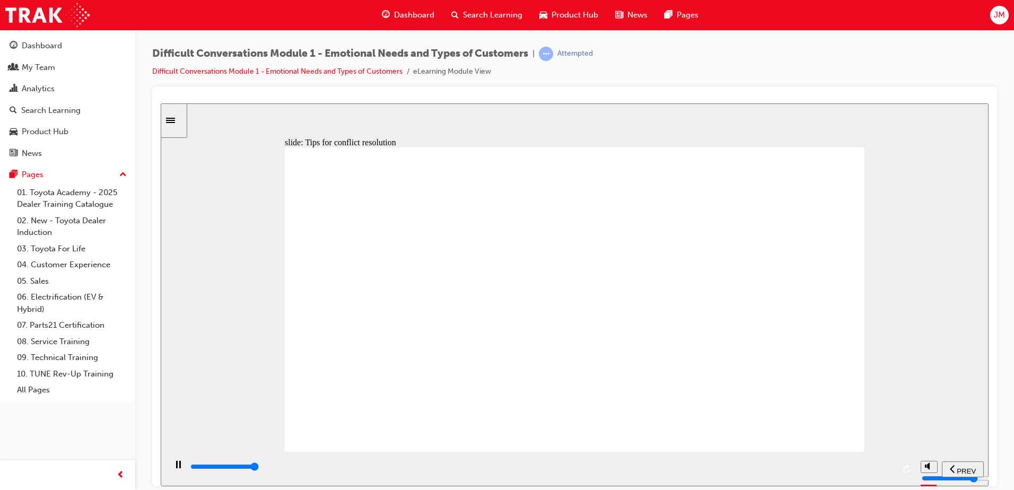
click at [891, 471] on div "playback controls" at bounding box center [541, 467] width 705 height 12
click at [259, 468] on input "slide progress" at bounding box center [224, 466] width 68 height 8
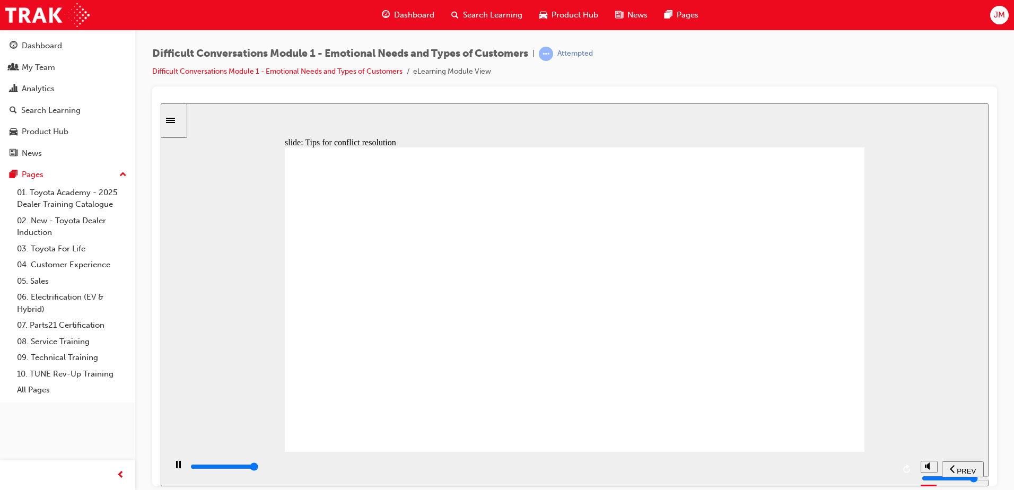
click at [892, 470] on div "playback controls" at bounding box center [541, 467] width 705 height 12
click at [259, 469] on input "slide progress" at bounding box center [224, 466] width 68 height 8
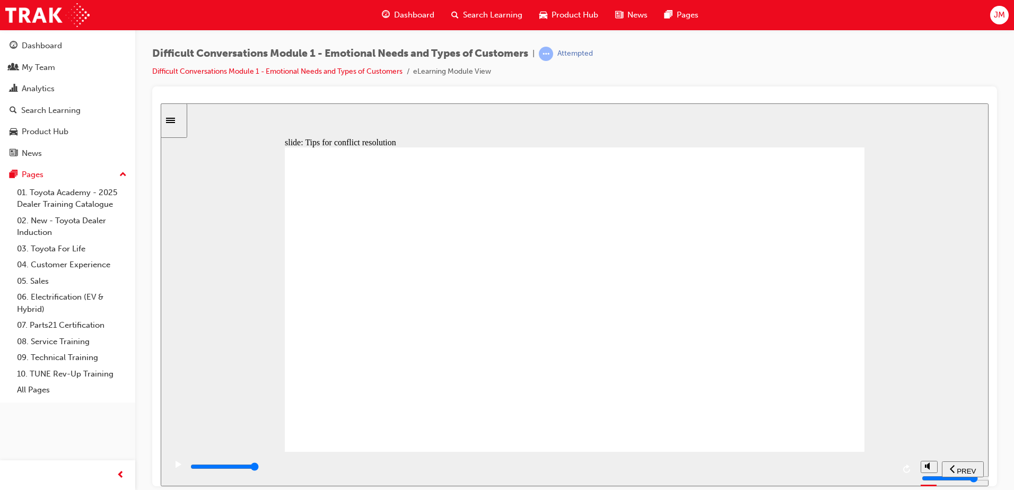
click at [259, 468] on input "slide progress" at bounding box center [224, 466] width 68 height 8
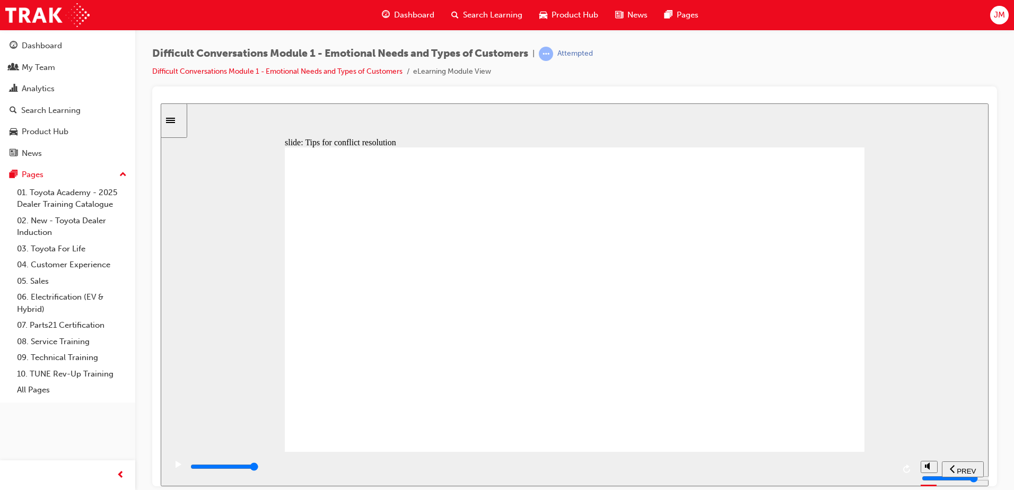
click at [259, 469] on input "slide progress" at bounding box center [224, 466] width 68 height 8
click at [886, 470] on div "playback controls" at bounding box center [541, 467] width 705 height 12
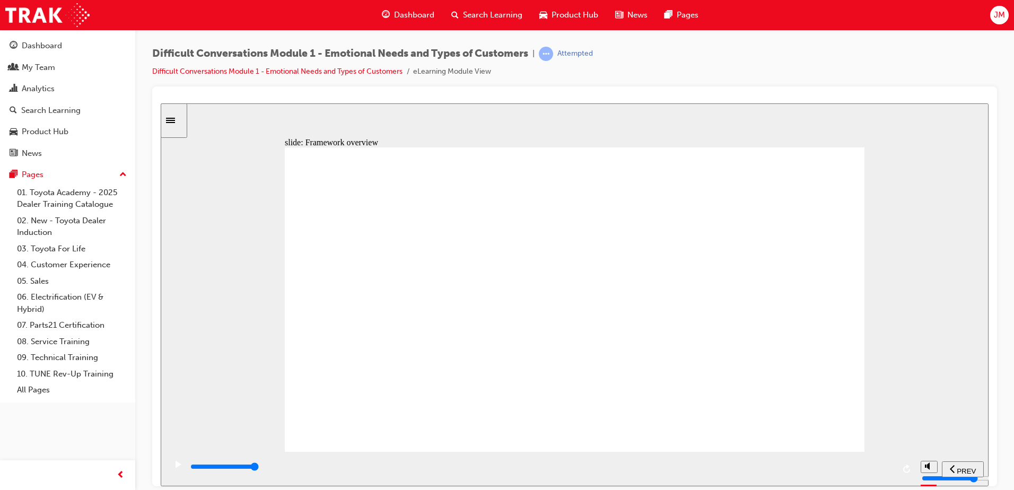
click at [887, 469] on div "playback controls" at bounding box center [541, 467] width 705 height 12
click at [259, 468] on input "slide progress" at bounding box center [224, 466] width 68 height 8
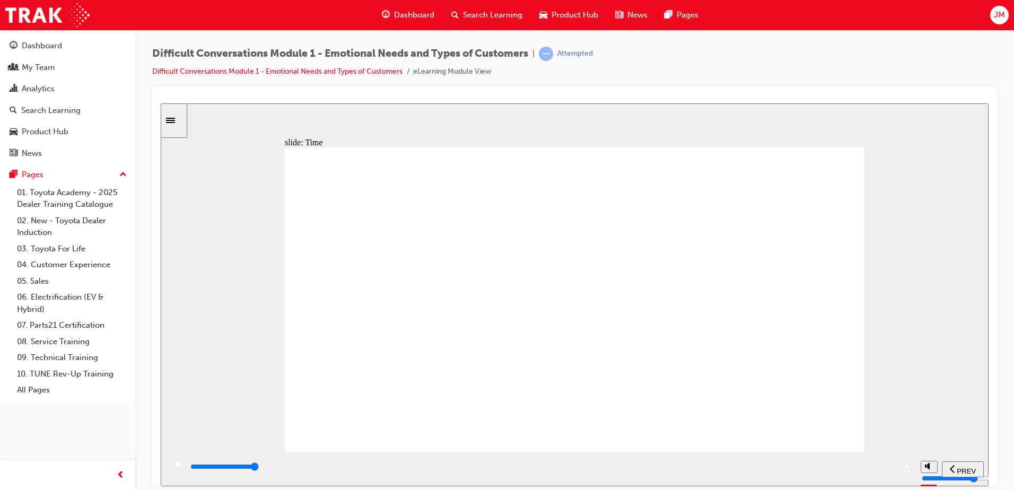
click at [259, 469] on input "slide progress" at bounding box center [224, 466] width 68 height 8
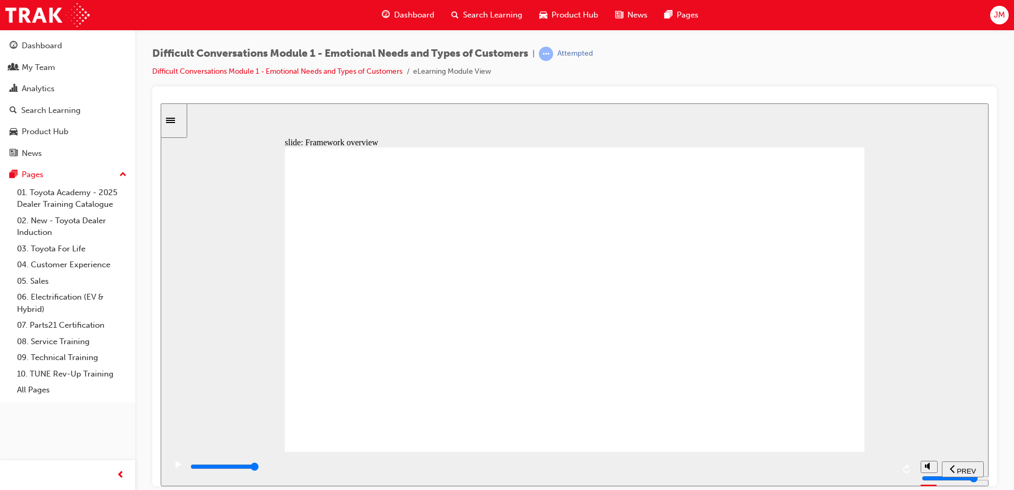
click at [892, 469] on div "playback controls" at bounding box center [541, 467] width 705 height 12
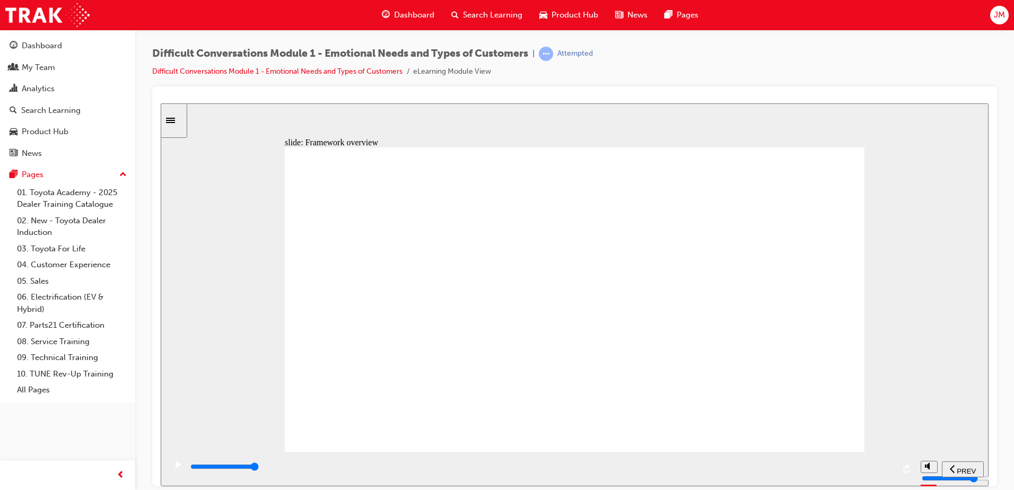
click at [885, 469] on div "playback controls" at bounding box center [541, 467] width 705 height 12
click at [886, 467] on div "playback controls" at bounding box center [541, 467] width 705 height 12
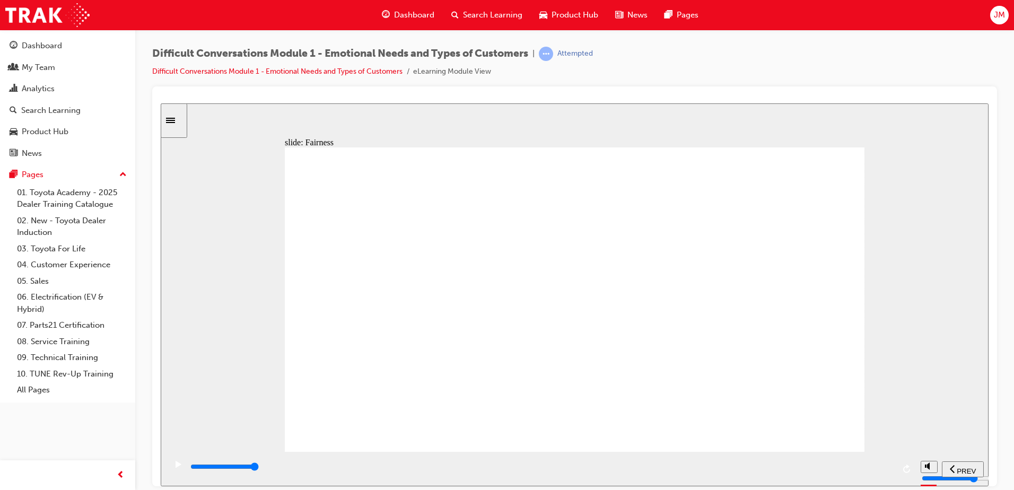
click at [888, 466] on div "playback controls" at bounding box center [541, 467] width 705 height 12
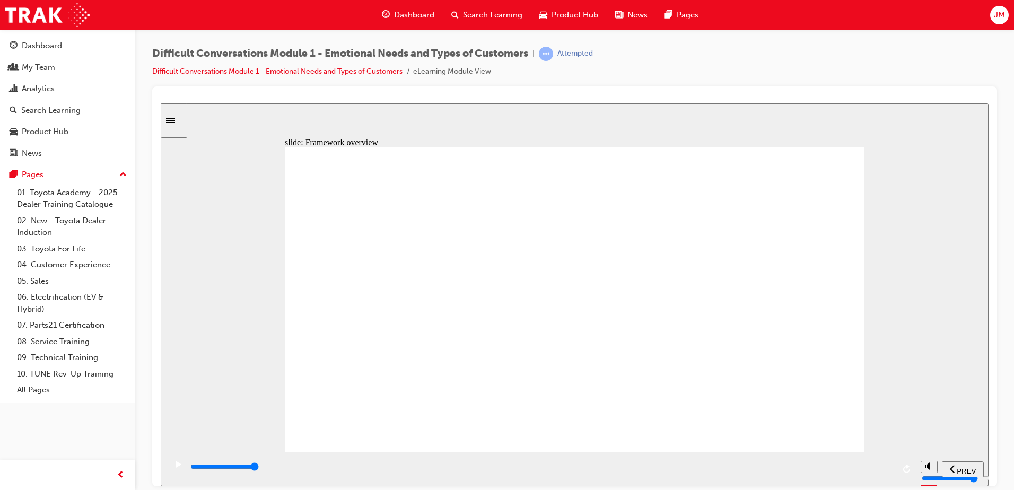
click at [888, 470] on div "playback controls" at bounding box center [541, 467] width 705 height 12
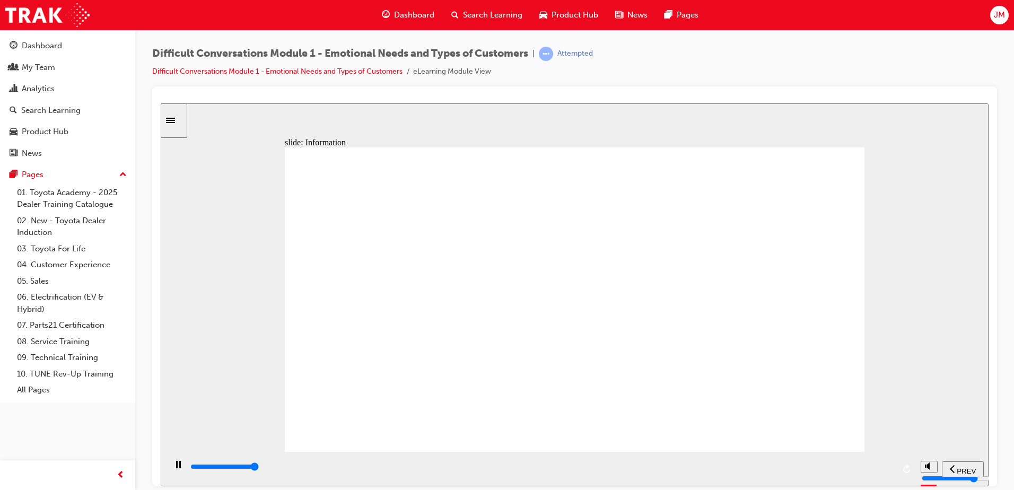
click at [259, 468] on input "slide progress" at bounding box center [224, 466] width 68 height 8
click at [888, 471] on div "playback controls" at bounding box center [541, 467] width 705 height 12
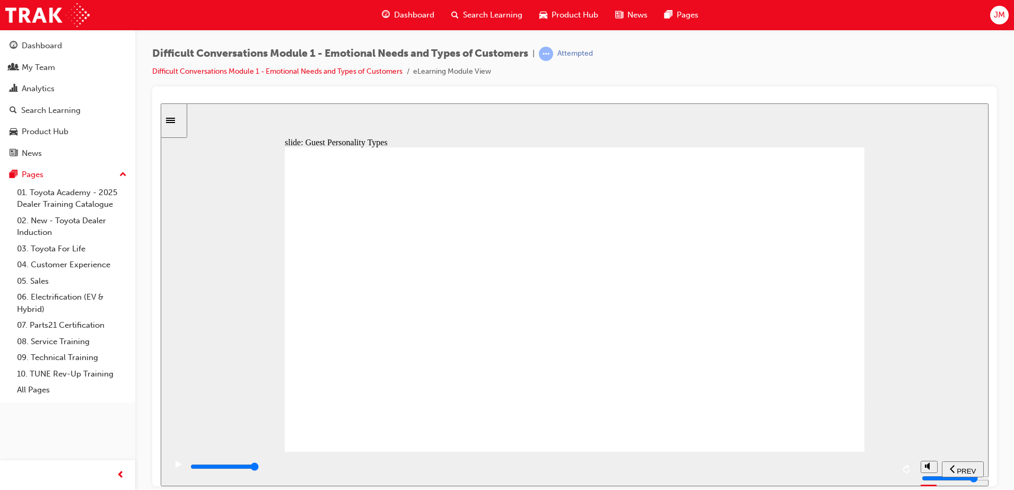
drag, startPoint x: 782, startPoint y: 397, endPoint x: 788, endPoint y: 410, distance: 14.0
type input "1000"
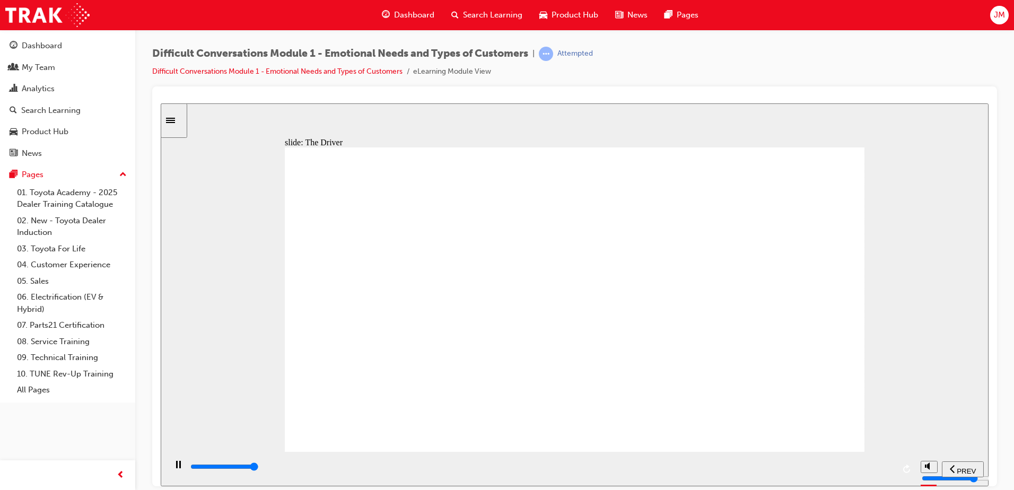
click at [259, 468] on input "slide progress" at bounding box center [224, 466] width 68 height 8
click at [891, 469] on div "playback controls" at bounding box center [541, 467] width 705 height 12
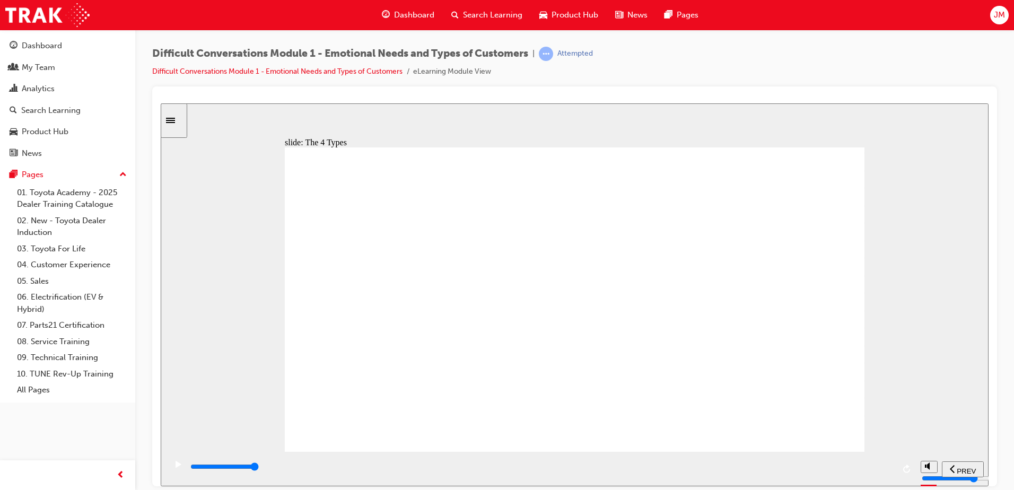
click at [891, 469] on div "playback controls" at bounding box center [541, 467] width 705 height 12
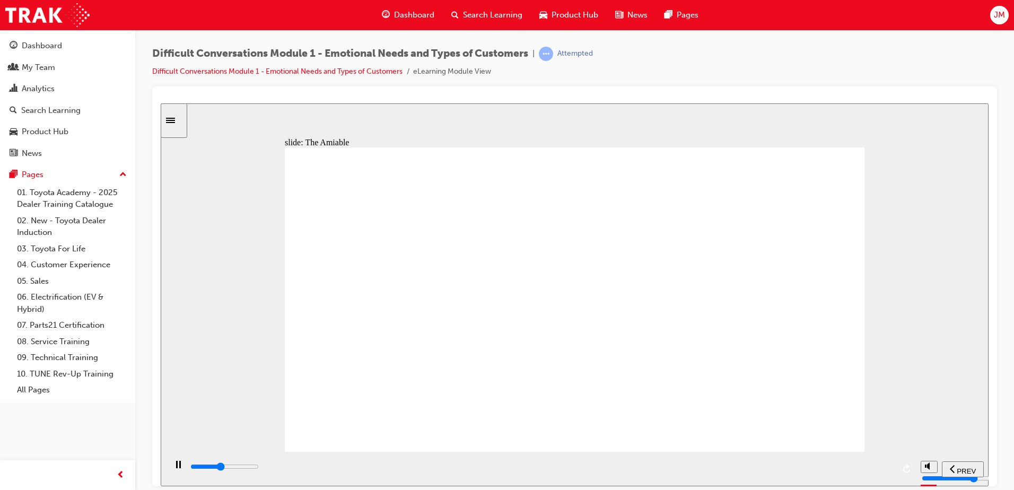
click at [259, 467] on input "slide progress" at bounding box center [224, 466] width 68 height 8
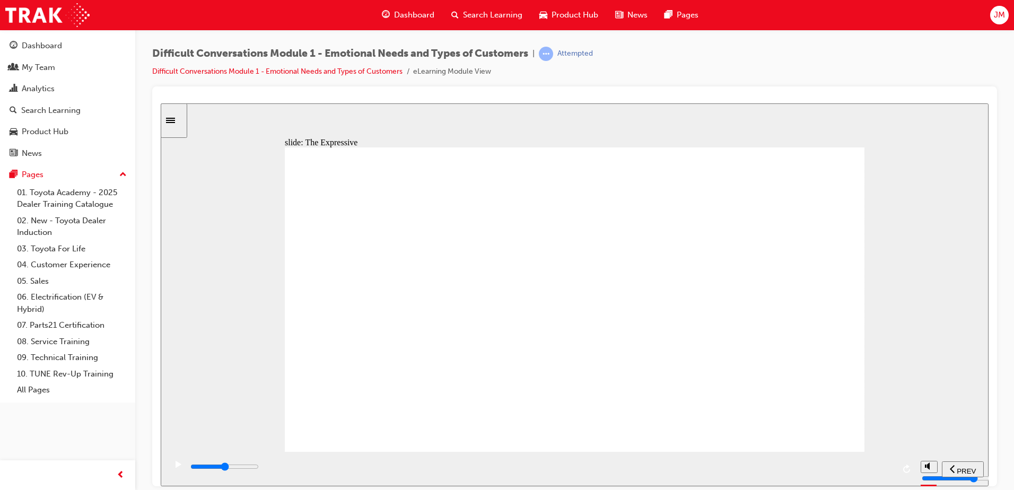
click at [259, 468] on input "slide progress" at bounding box center [224, 466] width 68 height 8
click at [885, 471] on div "playback controls" at bounding box center [541, 467] width 705 height 12
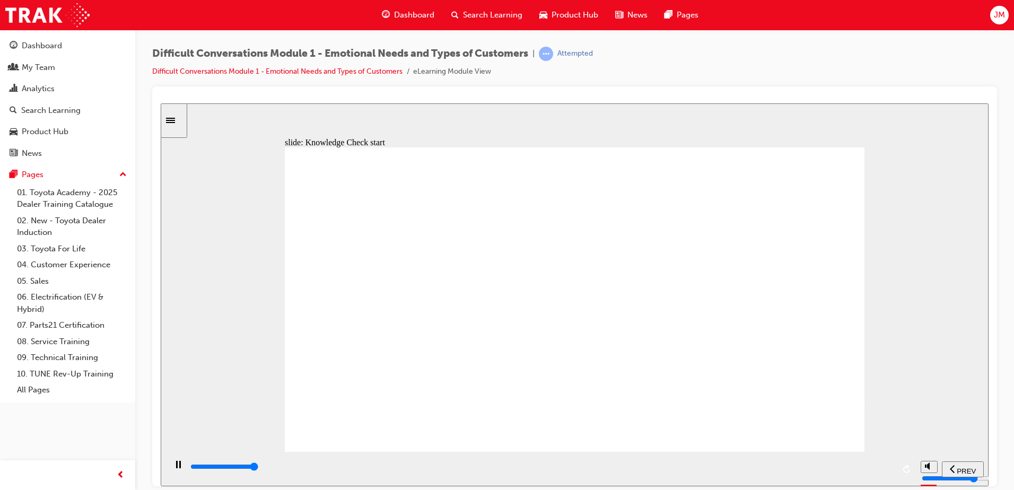
click at [259, 467] on input "slide progress" at bounding box center [224, 466] width 68 height 8
type input "11600"
radio input "true"
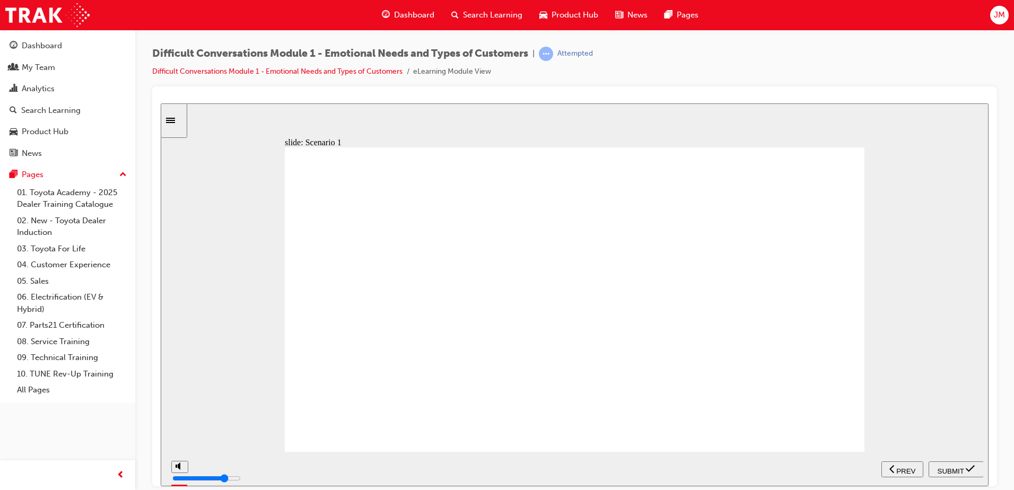
click at [963, 468] on span "SUBMIT" at bounding box center [951, 471] width 27 height 8
click at [259, 469] on input "slide progress" at bounding box center [224, 466] width 68 height 8
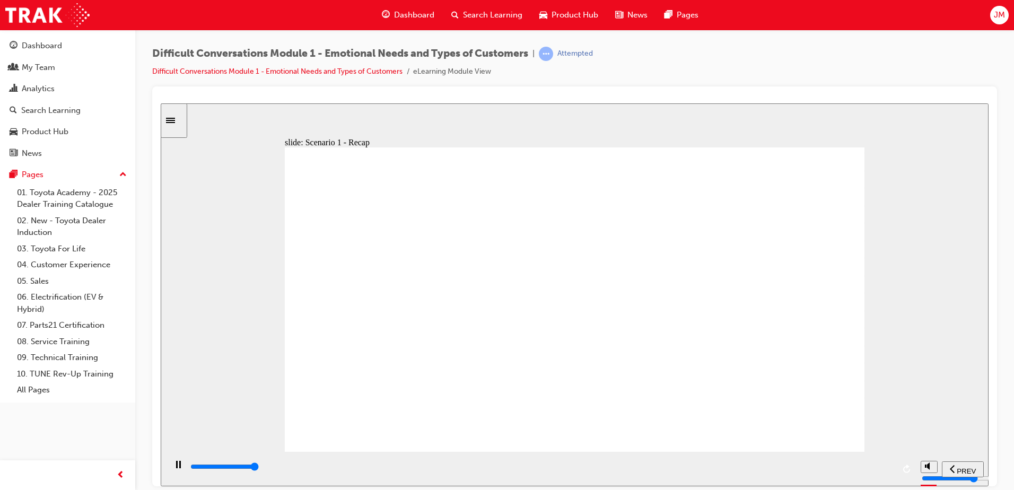
type input "41500"
radio input "true"
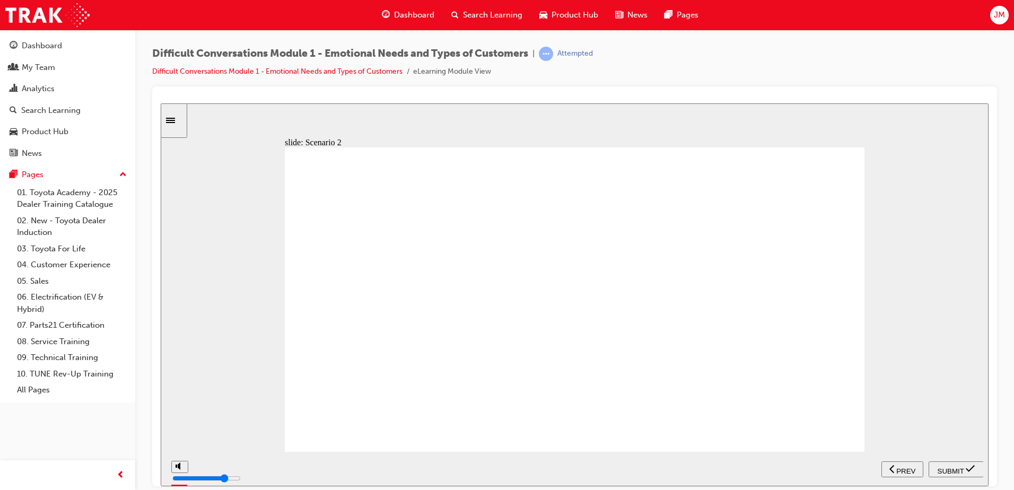
click at [957, 475] on div "SUBMIT" at bounding box center [956, 469] width 47 height 11
click at [847, 470] on div "playback controls" at bounding box center [541, 467] width 705 height 12
click at [886, 470] on div "playback controls" at bounding box center [541, 467] width 705 height 12
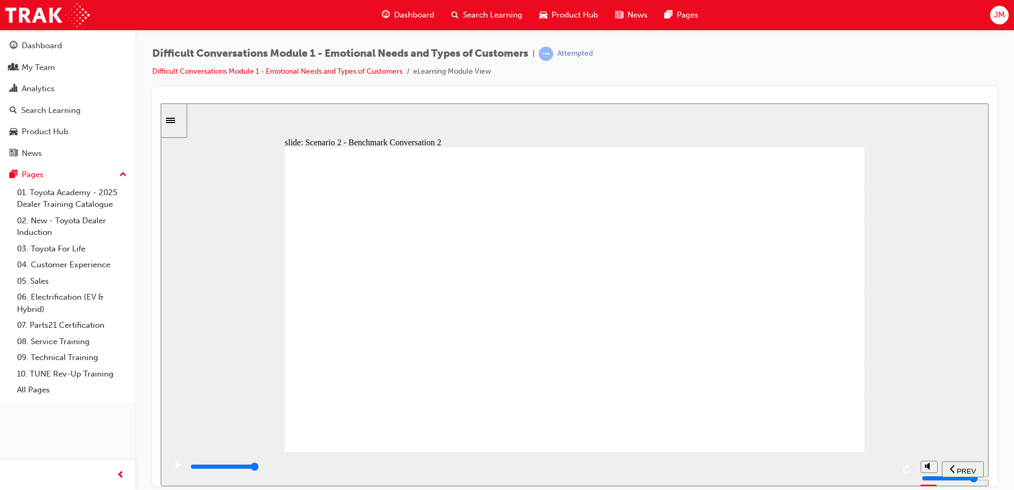
click at [259, 469] on input "slide progress" at bounding box center [224, 466] width 68 height 8
type input "56000"
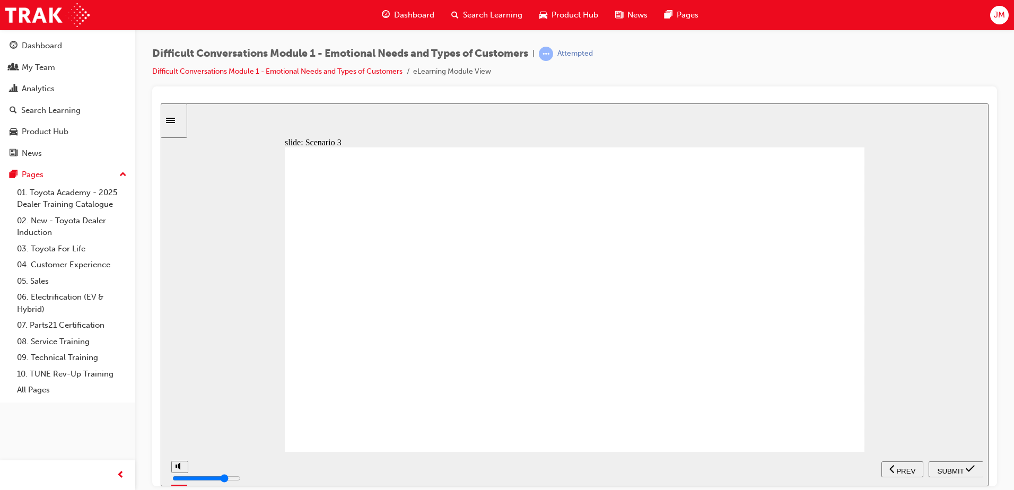
radio input "true"
click at [958, 469] on span "SUBMIT" at bounding box center [951, 471] width 27 height 8
click at [259, 469] on input "slide progress" at bounding box center [224, 466] width 68 height 8
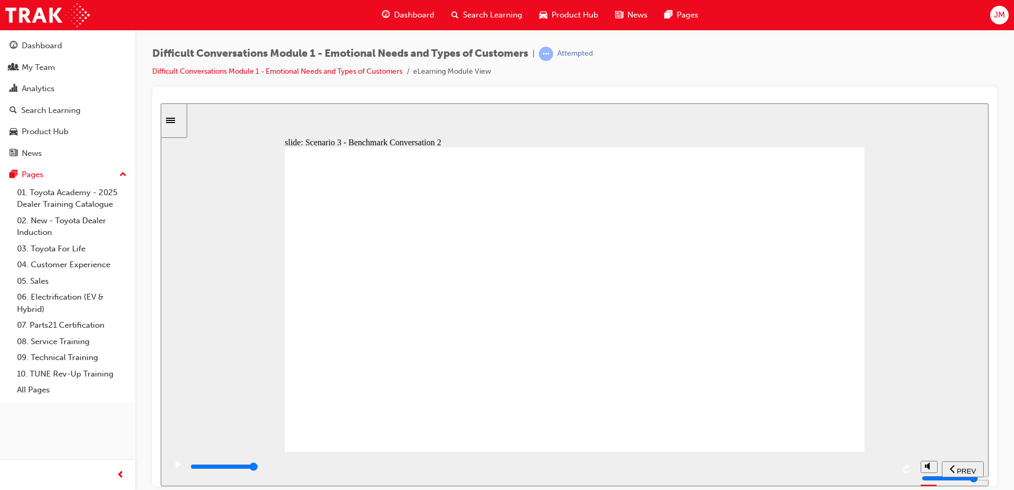
click at [882, 469] on div "playback controls" at bounding box center [541, 467] width 705 height 12
click at [259, 469] on input "slide progress" at bounding box center [224, 466] width 68 height 8
type input "44000"
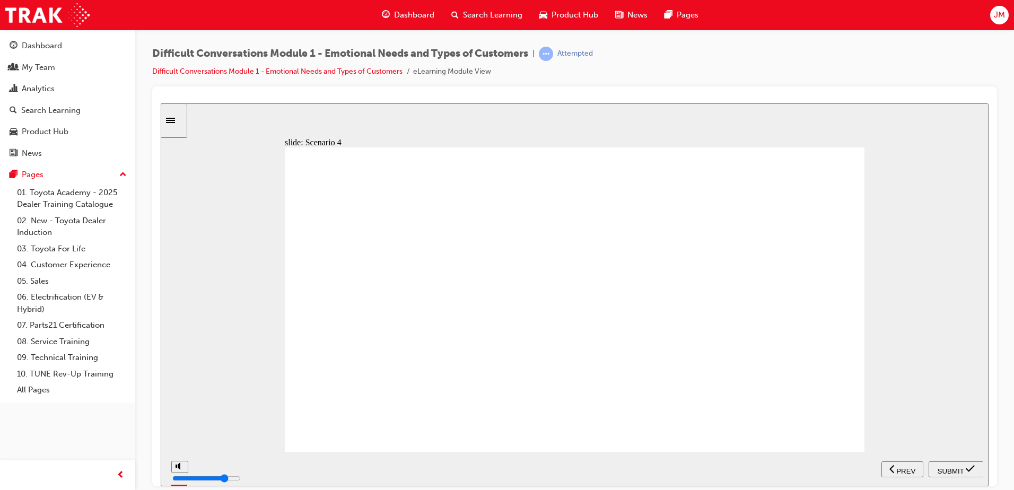
radio input "true"
click at [948, 467] on span "SUBMIT" at bounding box center [951, 471] width 27 height 8
click at [891, 470] on div "playback controls" at bounding box center [541, 467] width 705 height 12
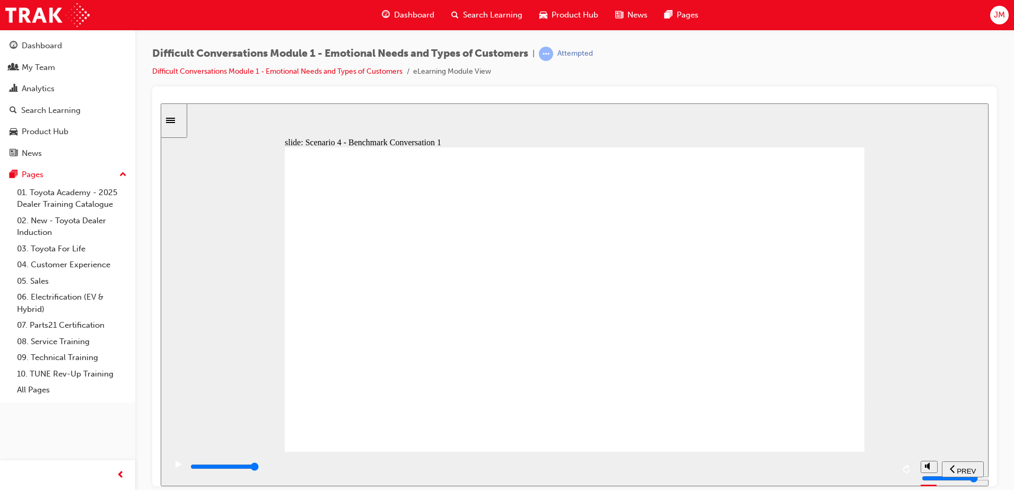
click at [259, 468] on input "slide progress" at bounding box center [224, 466] width 68 height 8
click at [259, 467] on input "slide progress" at bounding box center [224, 466] width 68 height 8
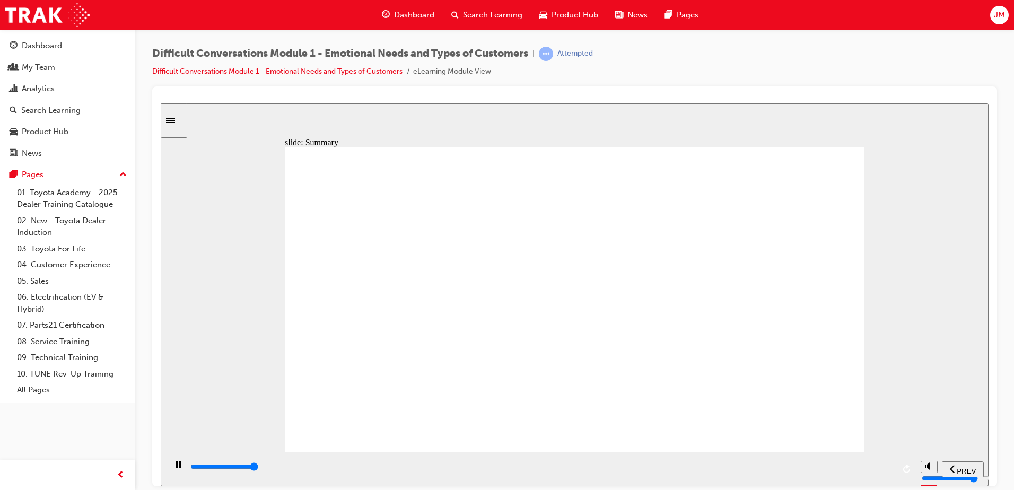
click at [259, 468] on input "slide progress" at bounding box center [224, 466] width 68 height 8
click at [884, 469] on div "playback controls" at bounding box center [541, 467] width 705 height 12
click at [259, 469] on input "slide progress" at bounding box center [224, 466] width 68 height 8
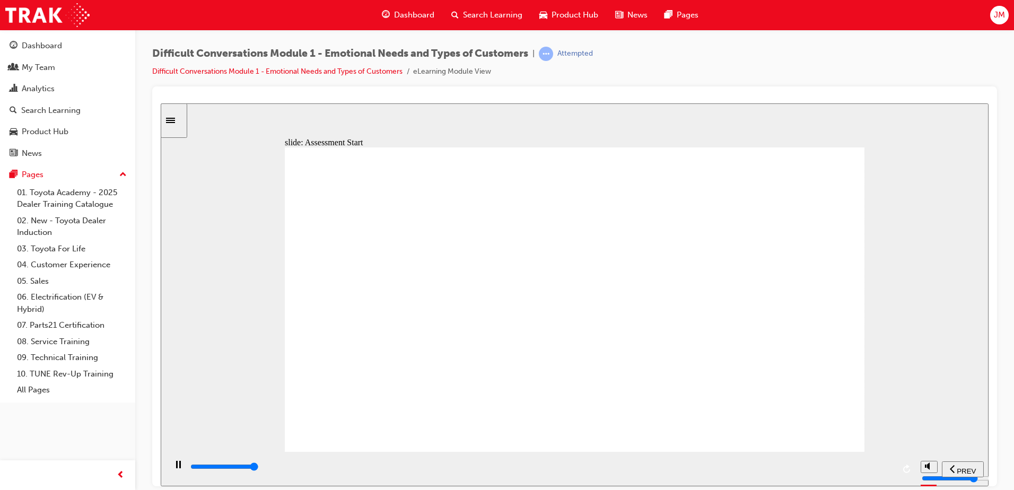
type input "9900"
drag, startPoint x: 787, startPoint y: 273, endPoint x: 553, endPoint y: 279, distance: 234.5
drag, startPoint x: 778, startPoint y: 425, endPoint x: 612, endPoint y: 276, distance: 223.1
drag, startPoint x: 768, startPoint y: 307, endPoint x: 598, endPoint y: 370, distance: 180.9
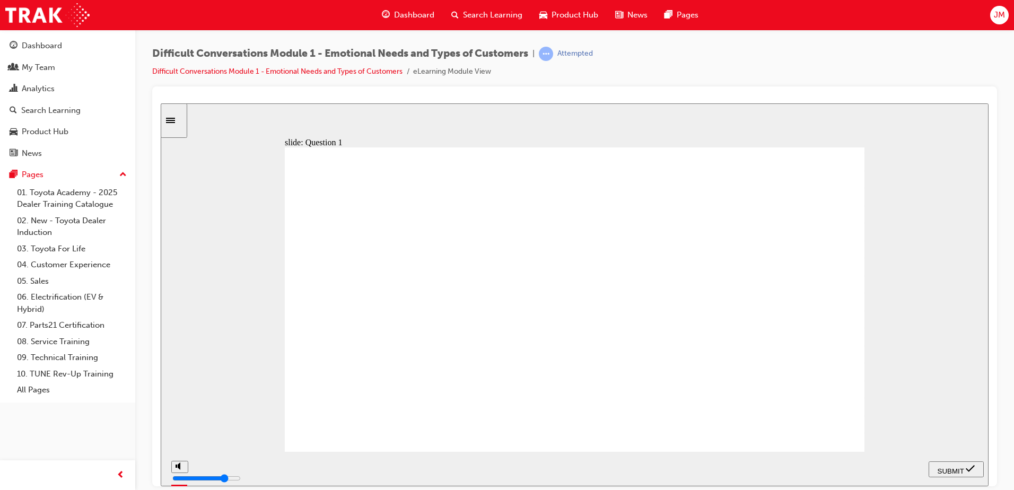
drag, startPoint x: 803, startPoint y: 334, endPoint x: 652, endPoint y: 379, distance: 157.2
drag, startPoint x: 792, startPoint y: 373, endPoint x: 648, endPoint y: 376, distance: 144.8
drag, startPoint x: 820, startPoint y: 404, endPoint x: 666, endPoint y: 390, distance: 153.9
drag, startPoint x: 781, startPoint y: 186, endPoint x: 660, endPoint y: 386, distance: 234.0
drag, startPoint x: 783, startPoint y: 230, endPoint x: 697, endPoint y: 374, distance: 168.2
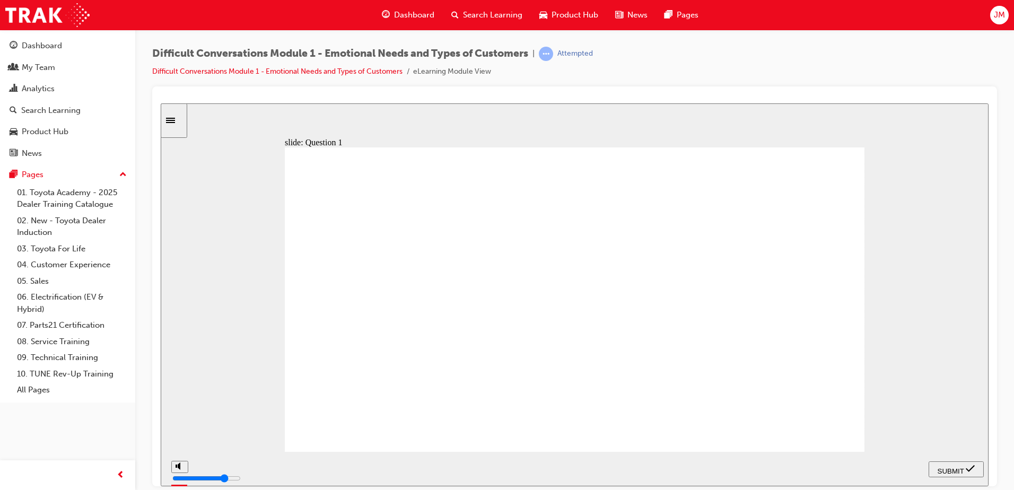
drag, startPoint x: 767, startPoint y: 271, endPoint x: 653, endPoint y: 381, distance: 158.7
click at [956, 467] on span "SUBMIT" at bounding box center [951, 471] width 27 height 8
checkbox input "true"
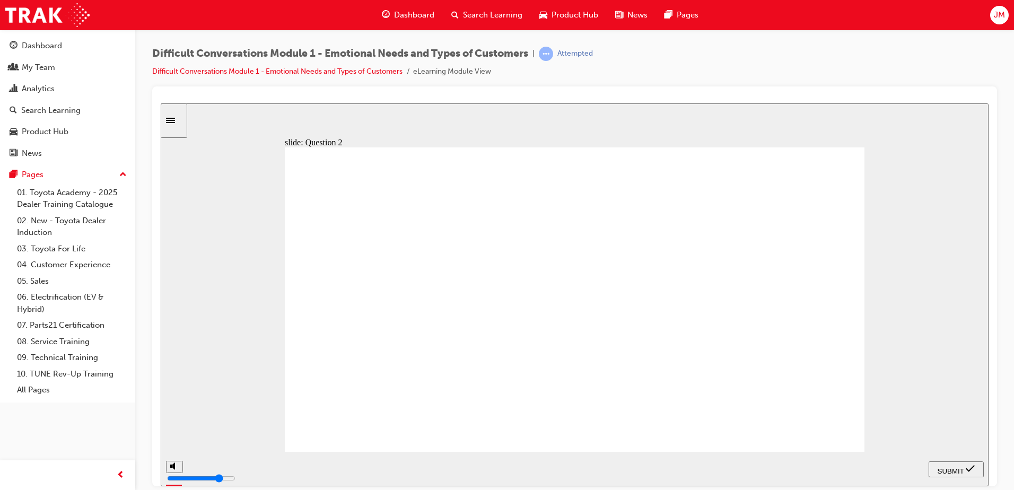
checkbox input "true"
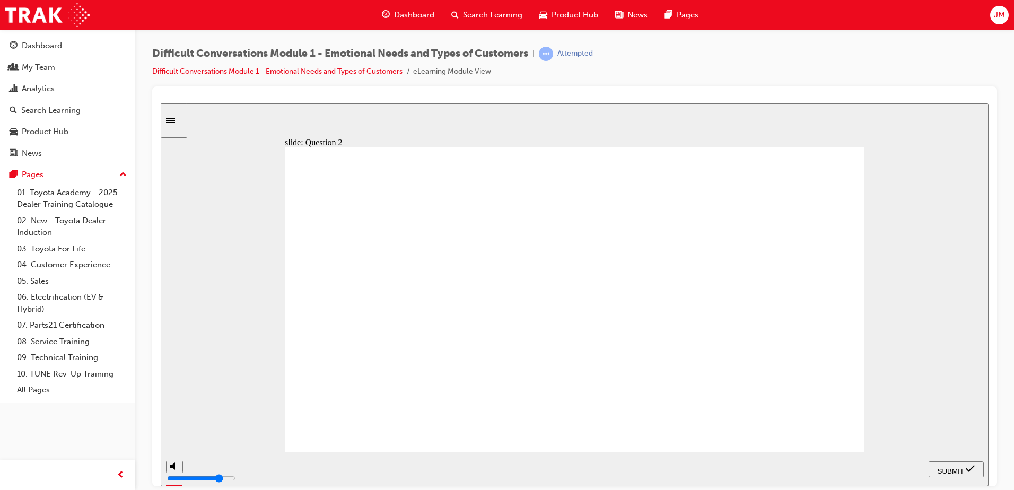
checkbox input "true"
click at [959, 467] on span "SUBMIT" at bounding box center [951, 471] width 27 height 8
checkbox input "true"
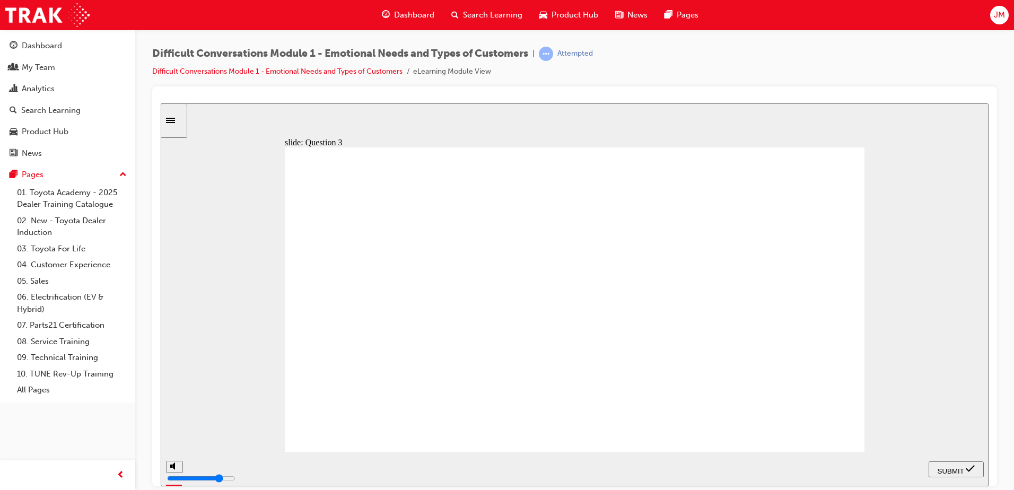
checkbox input "true"
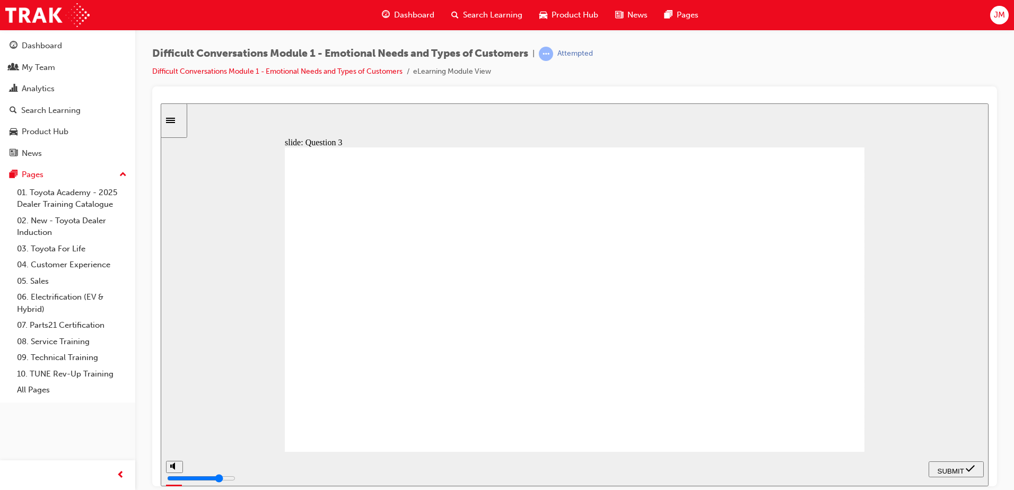
checkbox input "true"
click at [972, 469] on icon "submit" at bounding box center [970, 469] width 9 height 10
checkbox input "true"
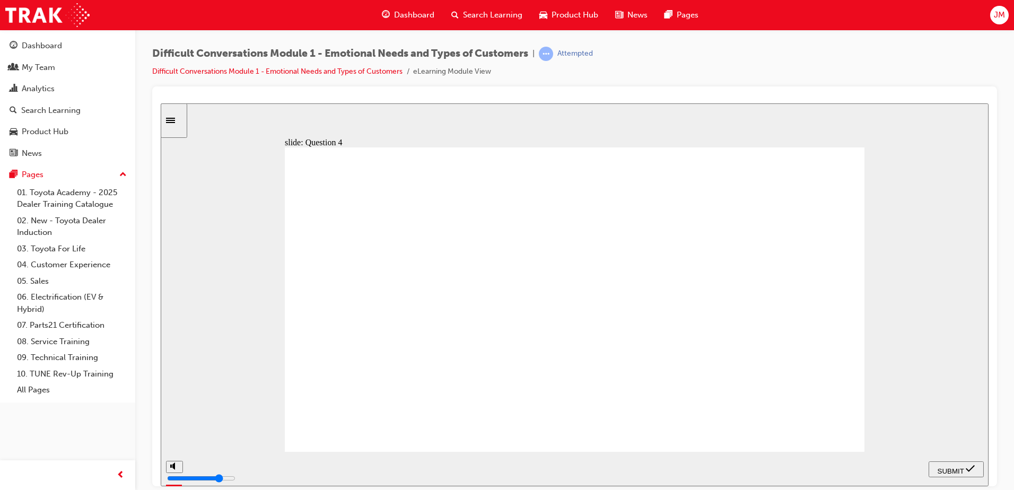
checkbox input "true"
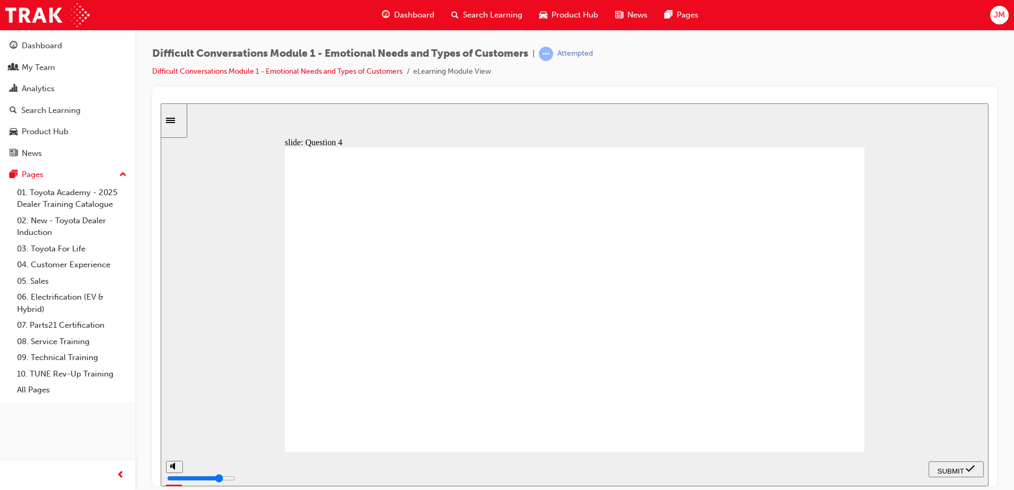
checkbox input "true"
click at [964, 467] on span "SUBMIT" at bounding box center [951, 471] width 27 height 8
checkbox input "true"
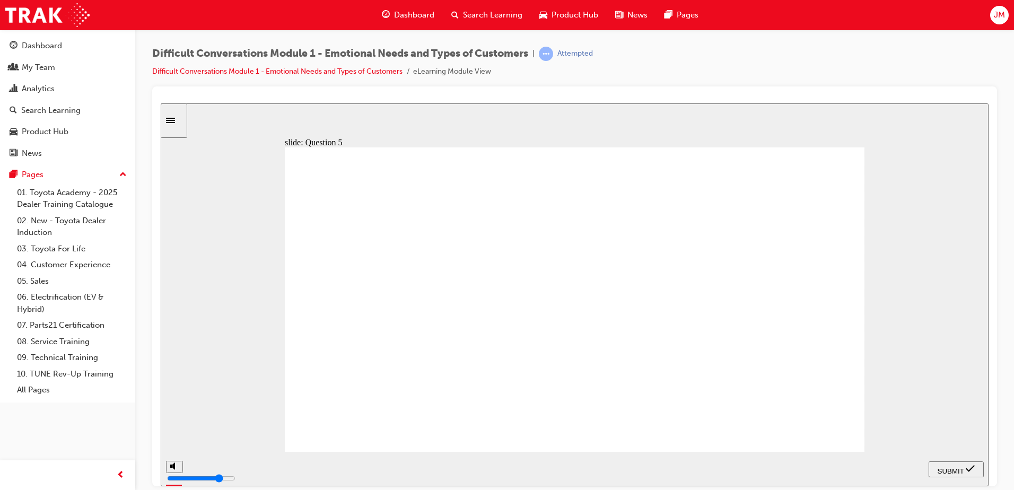
checkbox input "true"
drag, startPoint x: 385, startPoint y: 343, endPoint x: 388, endPoint y: 337, distance: 5.9
checkbox input "true"
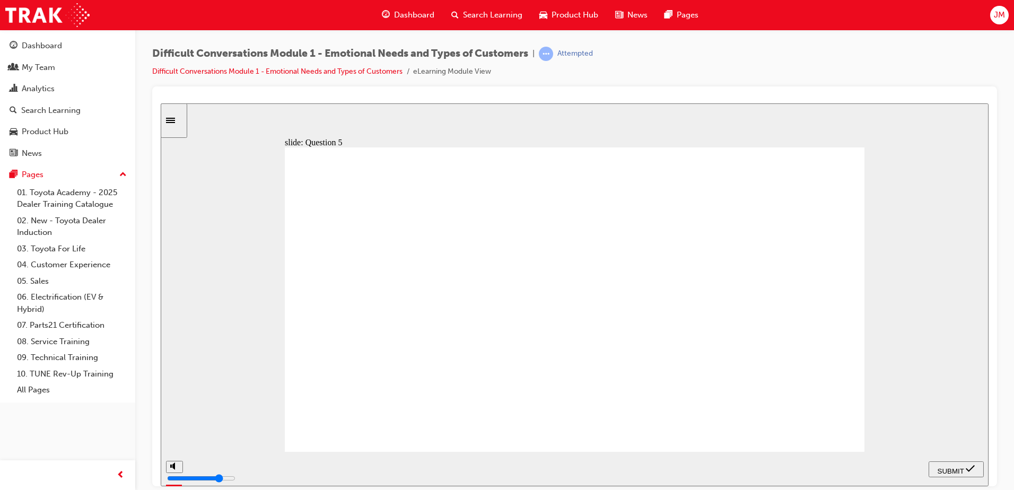
checkbox input "true"
click at [953, 467] on span "SUBMIT" at bounding box center [951, 471] width 27 height 8
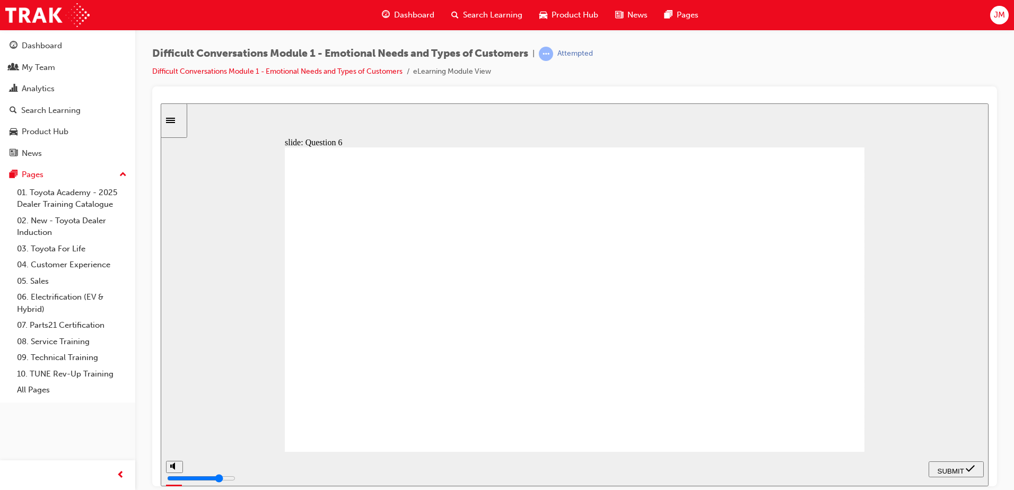
checkbox input "false"
checkbox input "true"
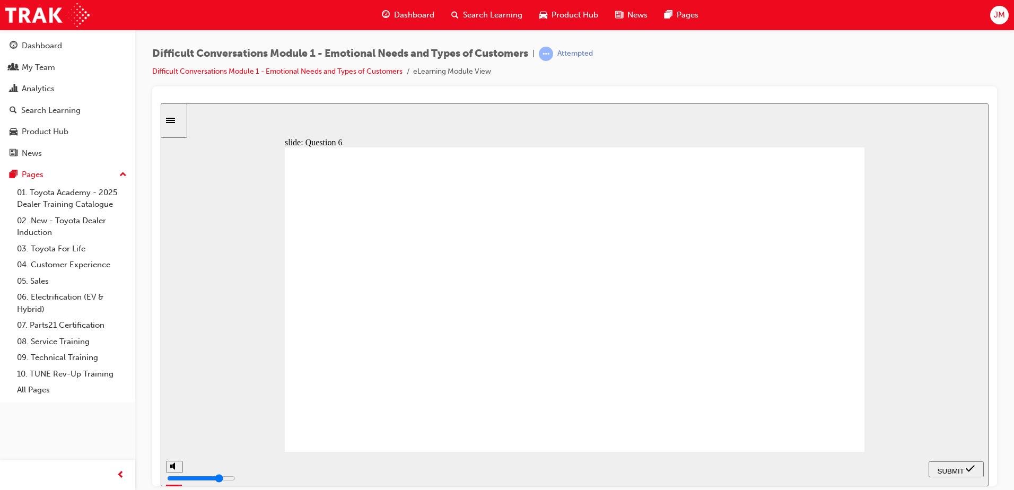
checkbox input "true"
click at [970, 468] on icon "submit" at bounding box center [970, 469] width 9 height 10
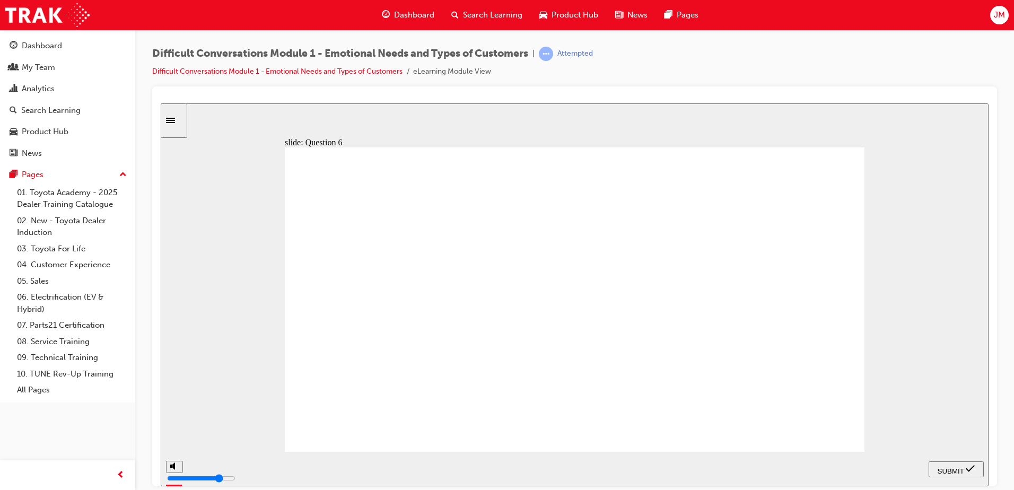
checkbox input "true"
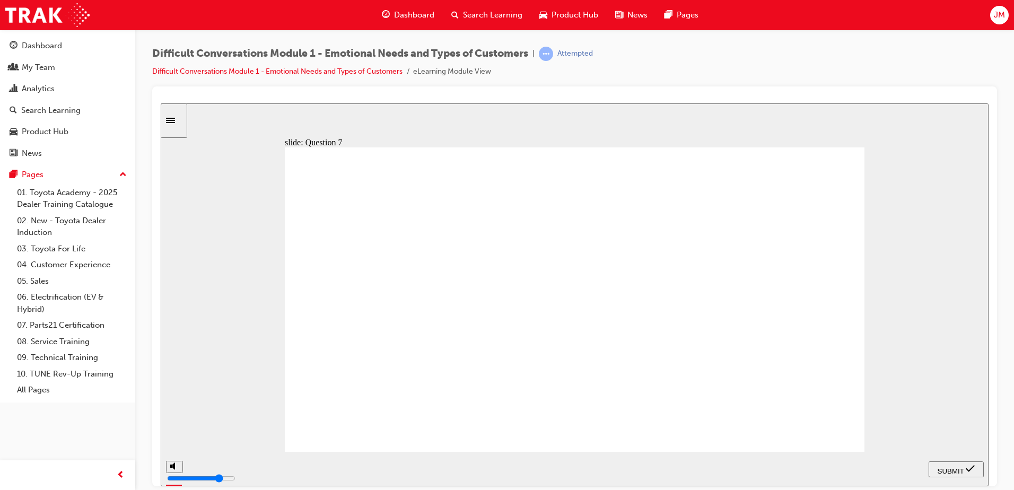
checkbox input "true"
click at [956, 467] on span "SUBMIT" at bounding box center [951, 471] width 27 height 8
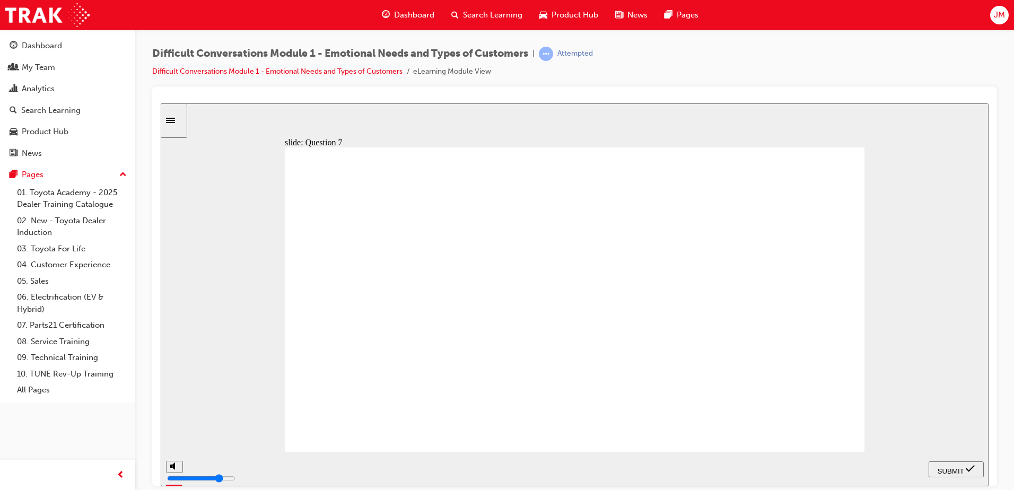
checkbox input "true"
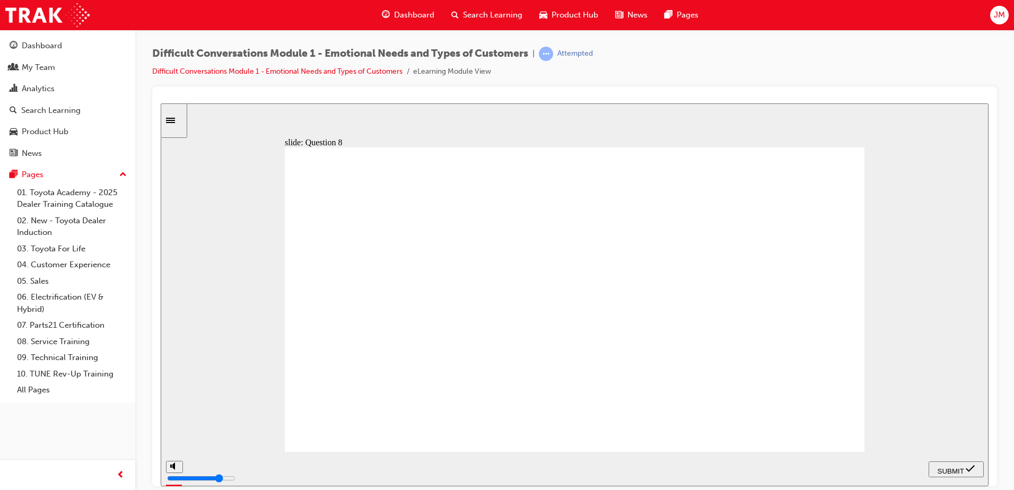
checkbox input "true"
click at [944, 467] on span "SUBMIT" at bounding box center [951, 471] width 27 height 8
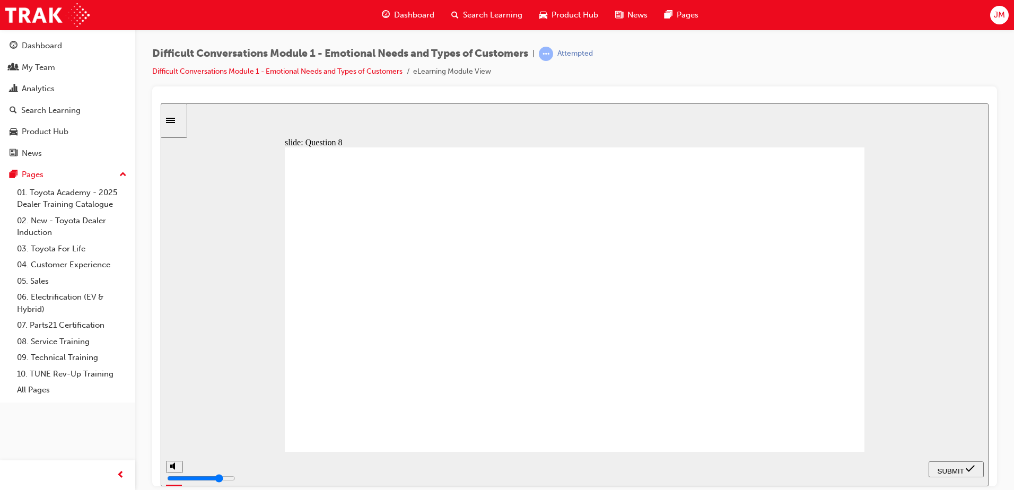
radio input "true"
click at [958, 468] on span "SUBMIT" at bounding box center [951, 471] width 27 height 8
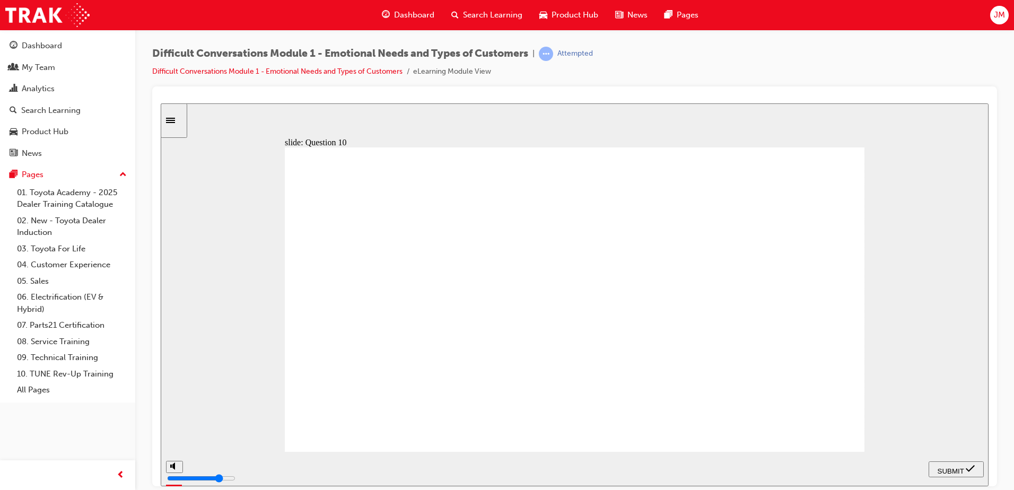
radio input "true"
click at [953, 467] on span "SUBMIT" at bounding box center [951, 471] width 27 height 8
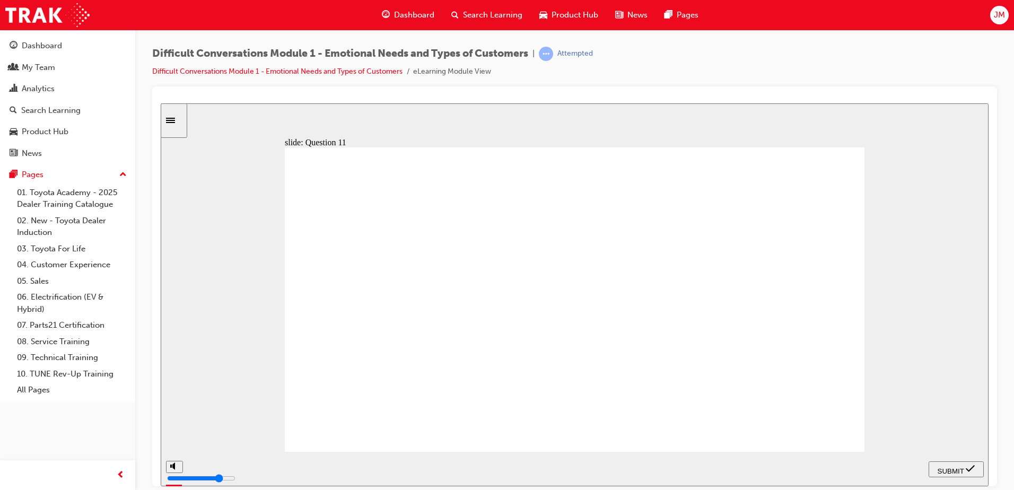
radio input "true"
click at [956, 468] on span "SUBMIT" at bounding box center [951, 471] width 27 height 8
radio input "true"
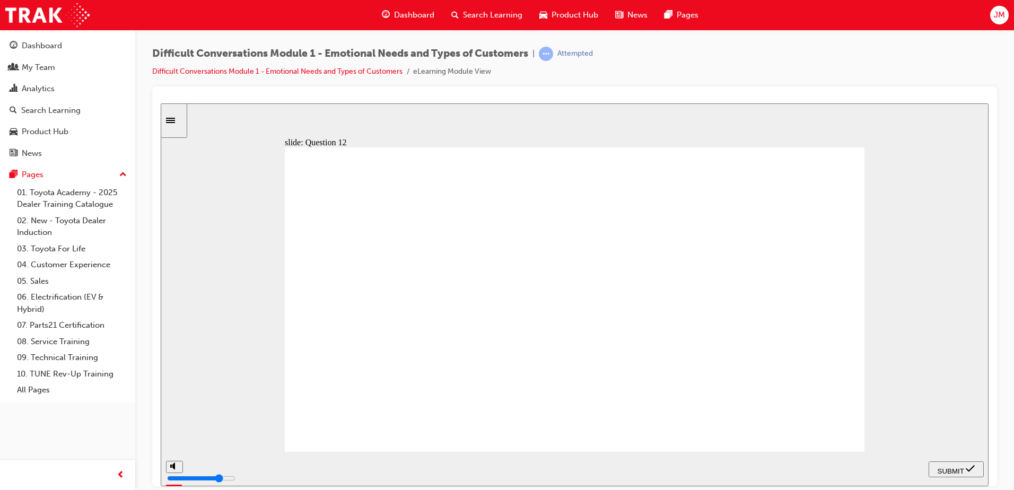
click at [948, 467] on span "SUBMIT" at bounding box center [951, 471] width 27 height 8
type input "4000"
click at [553, 56] on span "learningRecordVerb_COMPLETE-icon" at bounding box center [546, 54] width 14 height 14
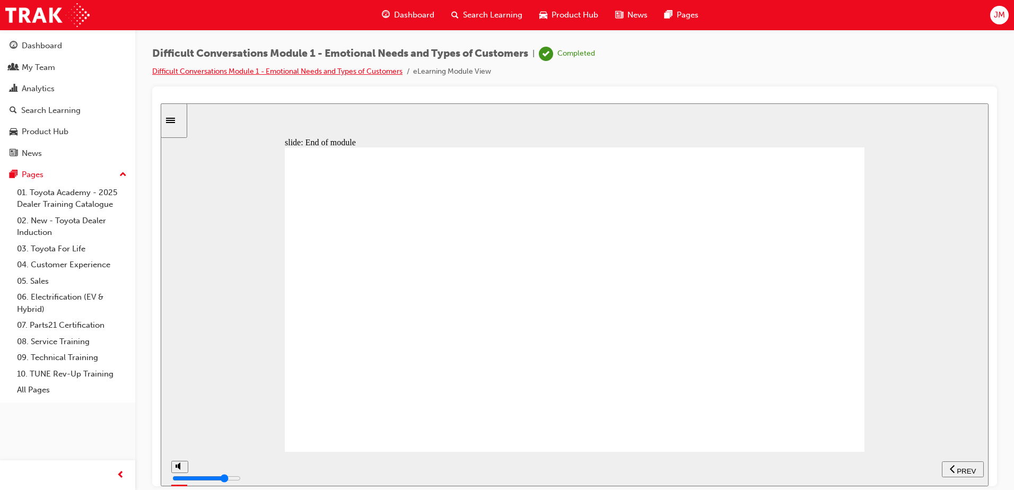
click at [374, 67] on link "Difficult Conversations Module 1 - Emotional Needs and Types of Customers" at bounding box center [277, 71] width 250 height 9
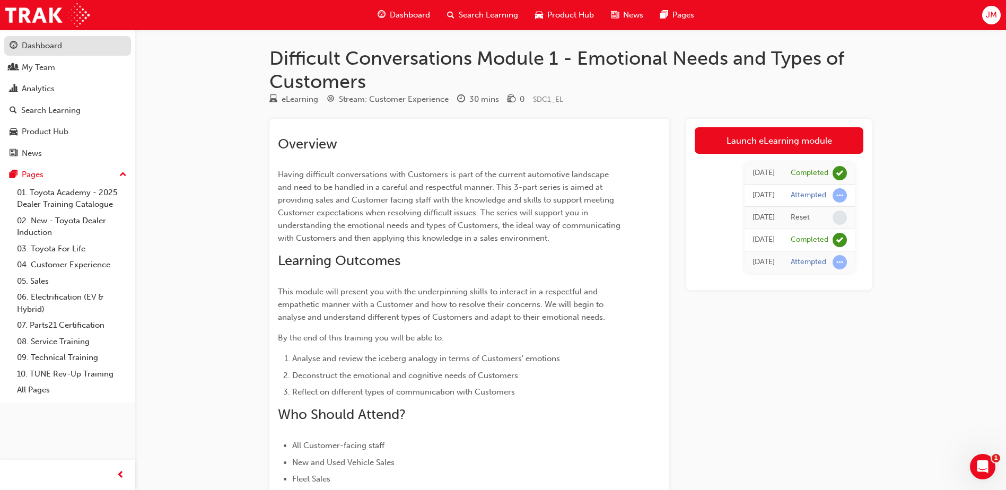
click at [54, 49] on div "Dashboard" at bounding box center [42, 46] width 40 height 12
